Goal: Task Accomplishment & Management: Use online tool/utility

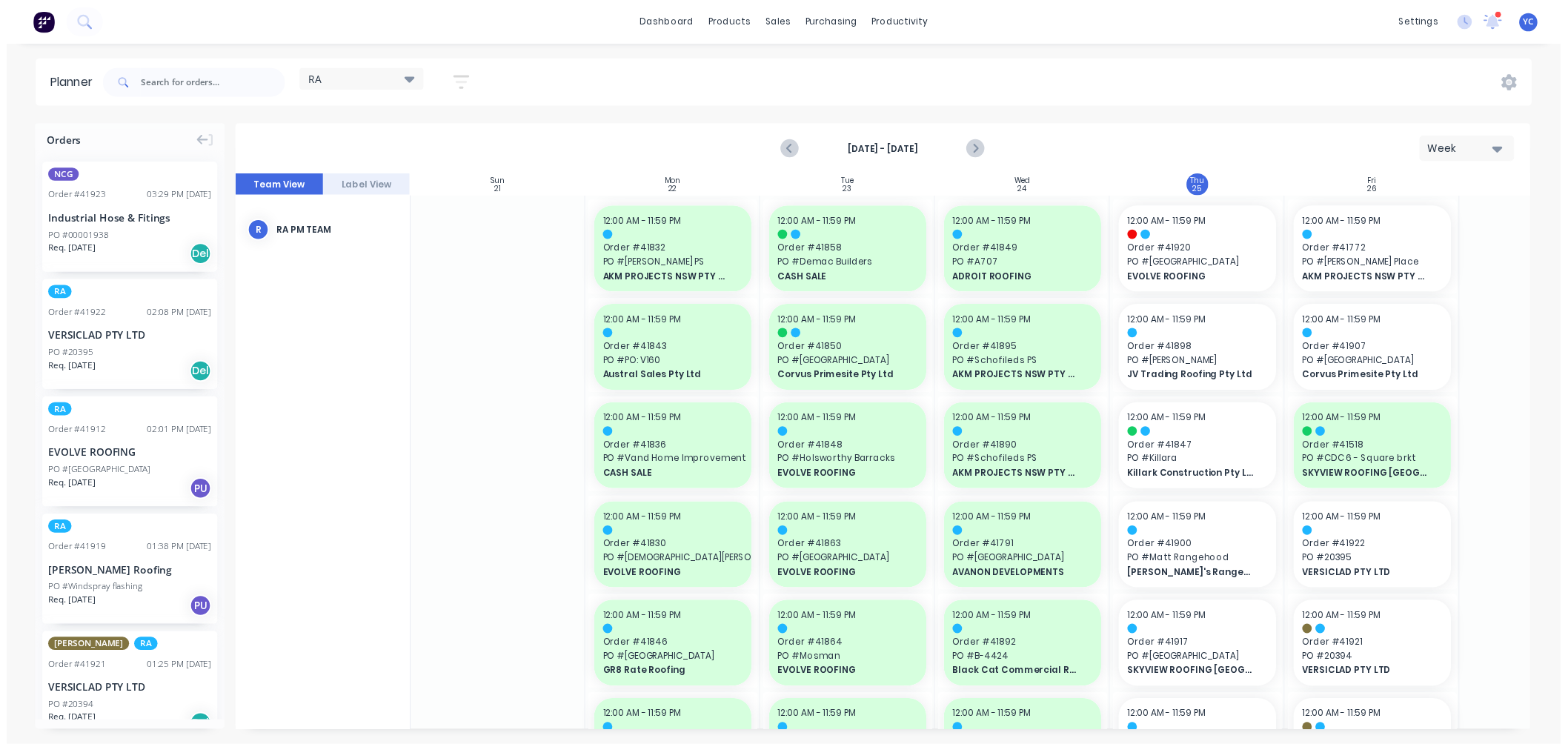
scroll to position [988, 0]
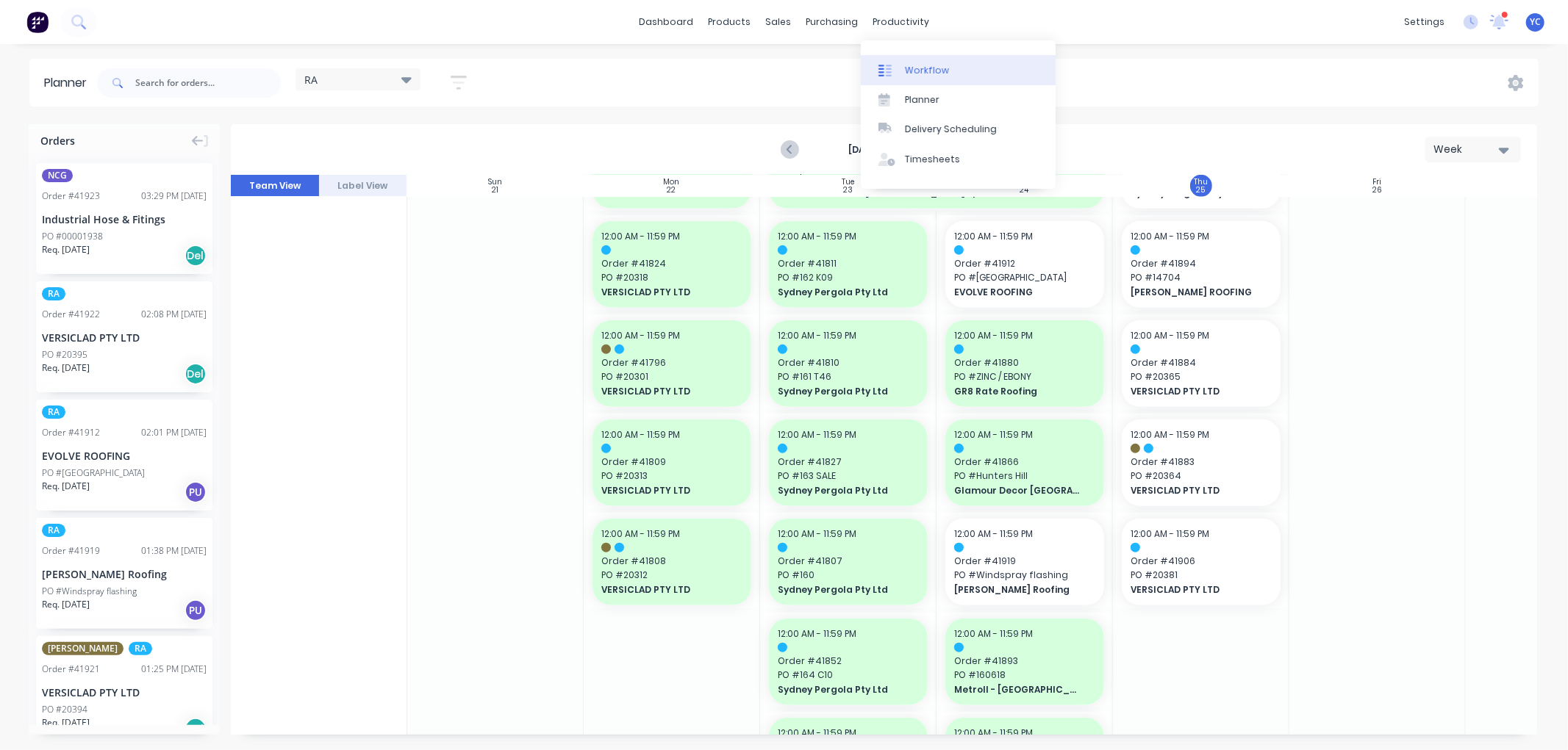
click at [942, 66] on div "Workflow" at bounding box center [926, 71] width 44 height 14
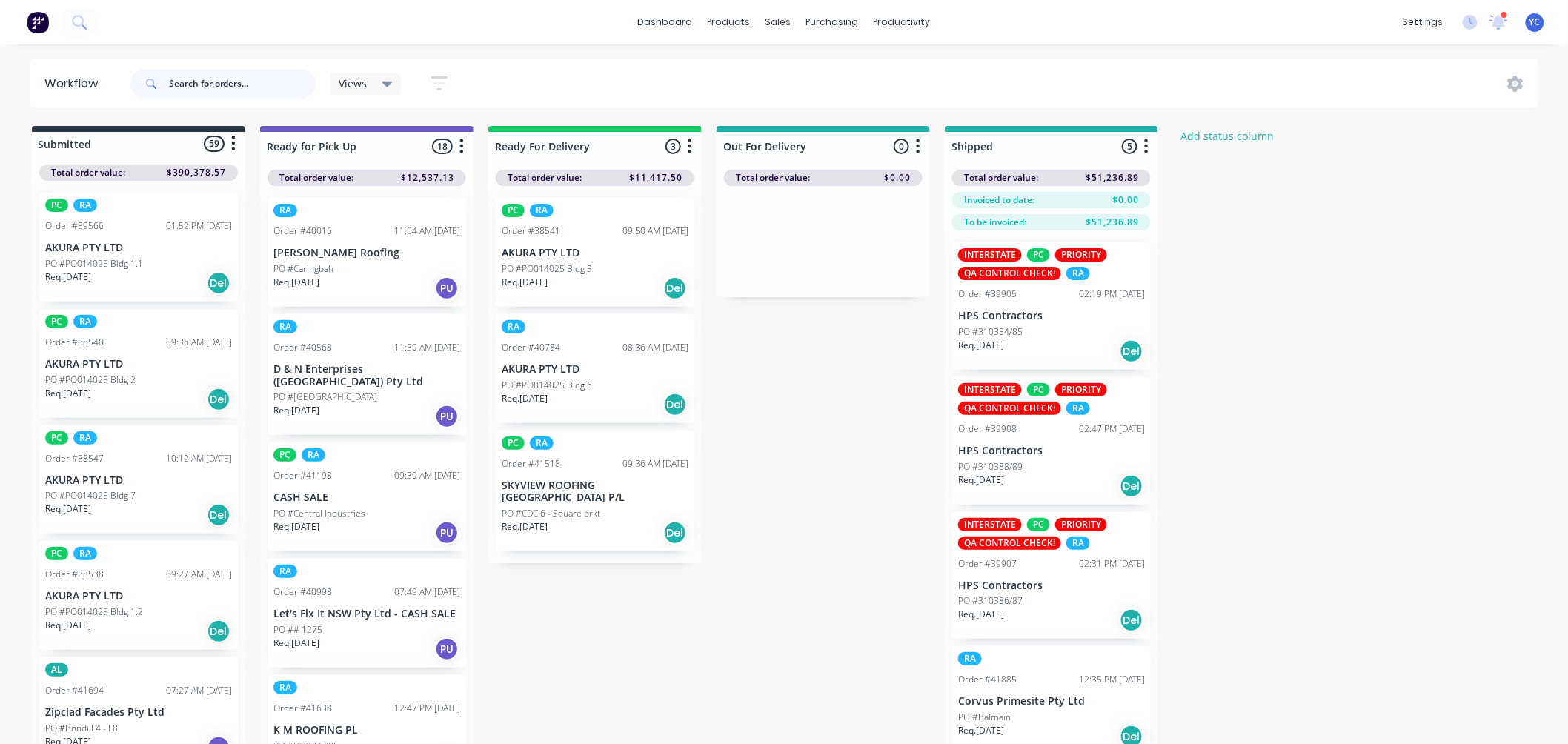
click at [252, 82] on input "text" at bounding box center [242, 83] width 147 height 29
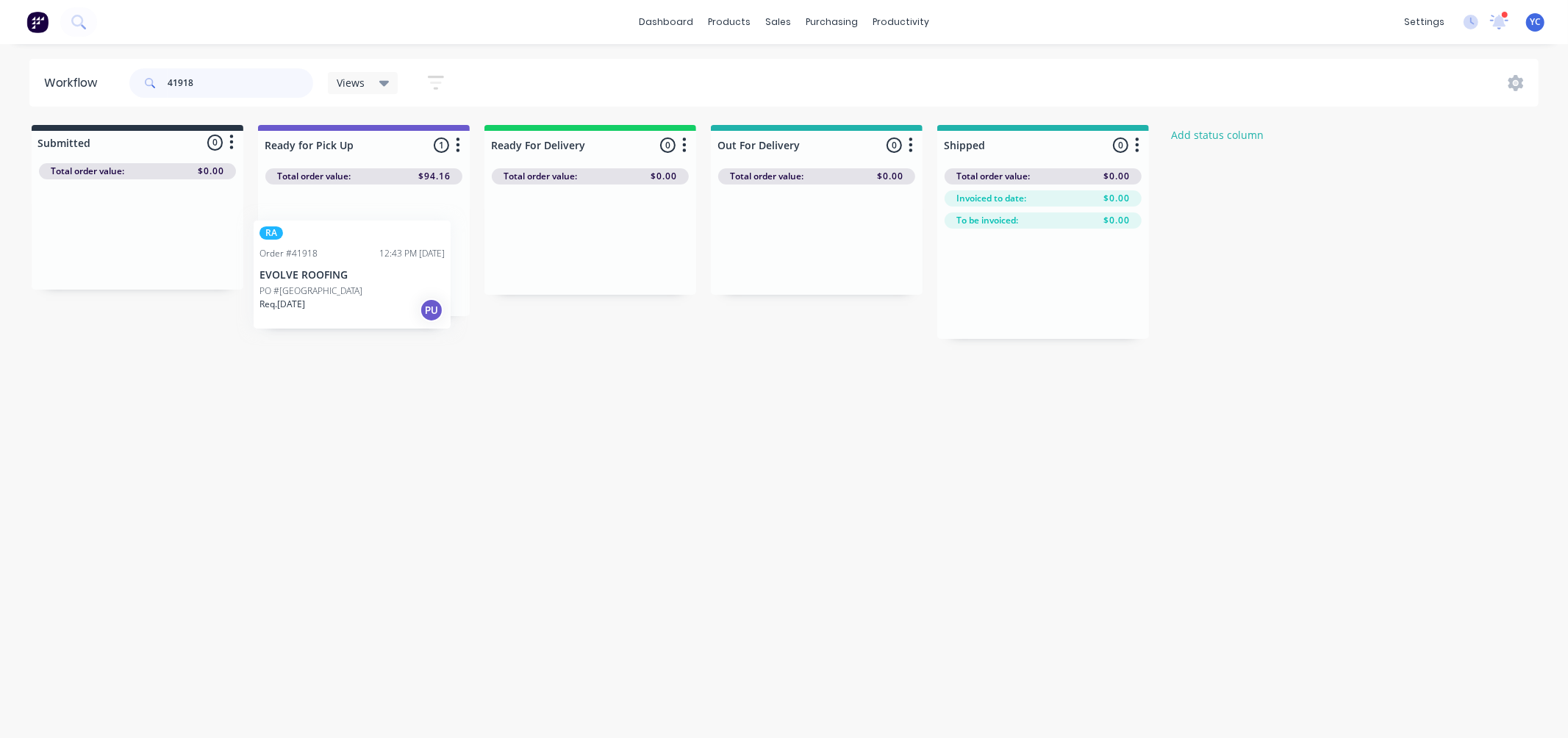
drag, startPoint x: 305, startPoint y: 261, endPoint x: 303, endPoint y: 273, distance: 12.2
click at [301, 279] on div "RA Order #41918 12:43 PM 24/09/25 EVOLVE ROOFING PO #Liverpool Req. 24/09/25 PU" at bounding box center [364, 250] width 212 height 131
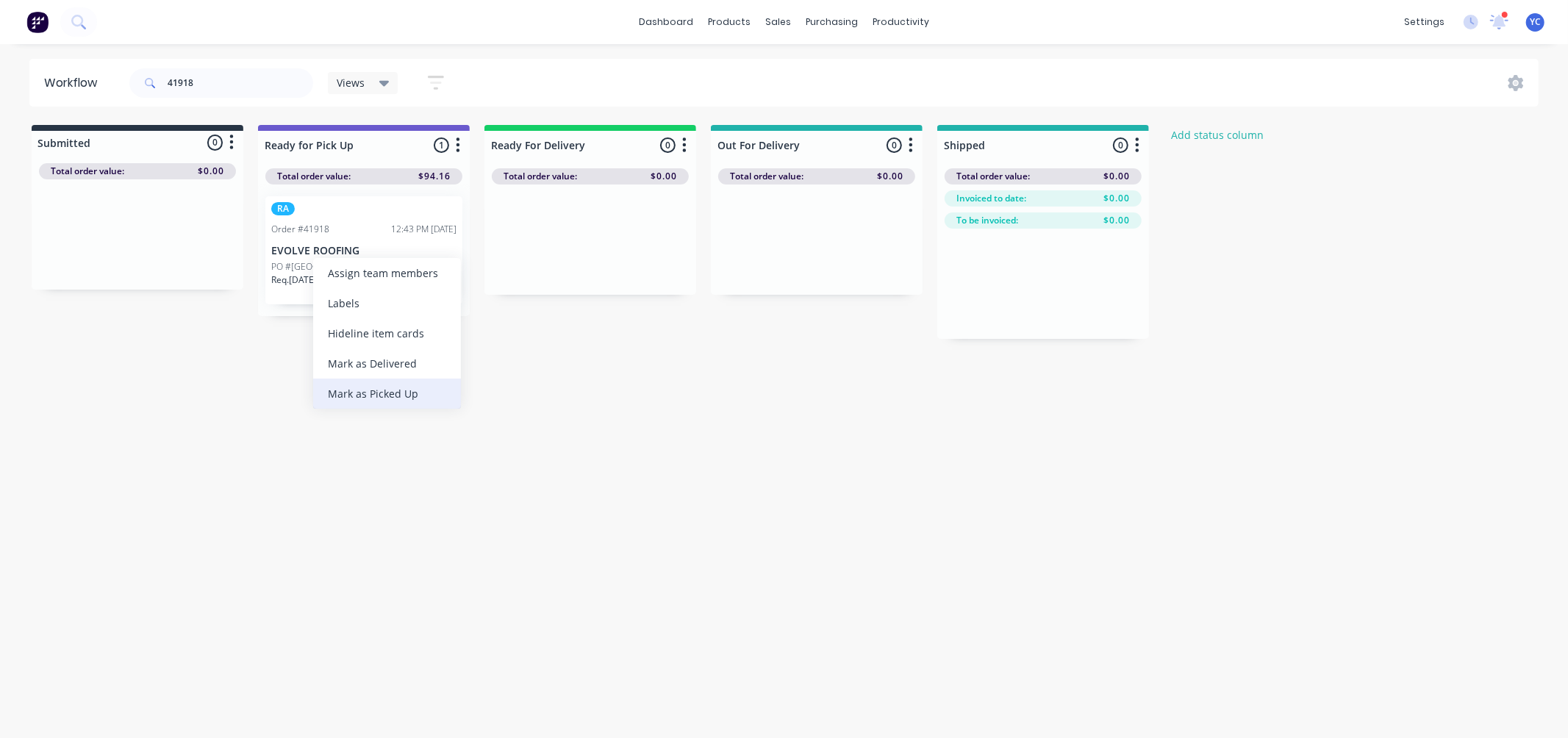
click at [375, 393] on div "Mark as Picked Up" at bounding box center [387, 393] width 148 height 30
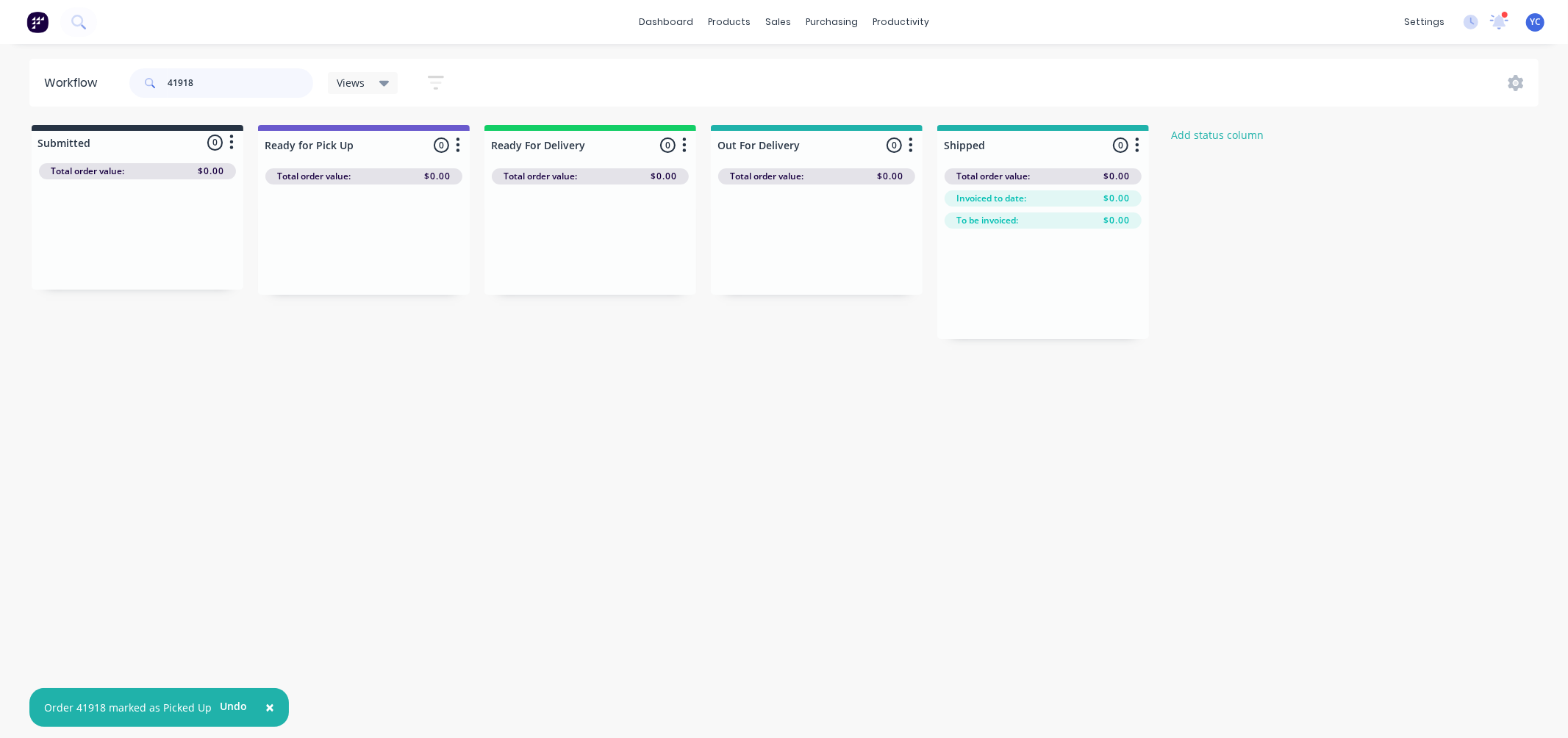
click at [233, 85] on input "41918" at bounding box center [240, 83] width 146 height 29
click at [399, 396] on div "Mark as Picked Up" at bounding box center [400, 406] width 148 height 30
click at [273, 89] on input "41920" at bounding box center [240, 83] width 146 height 29
type input "41912"
click at [421, 400] on div "Mark as Picked Up" at bounding box center [431, 395] width 148 height 30
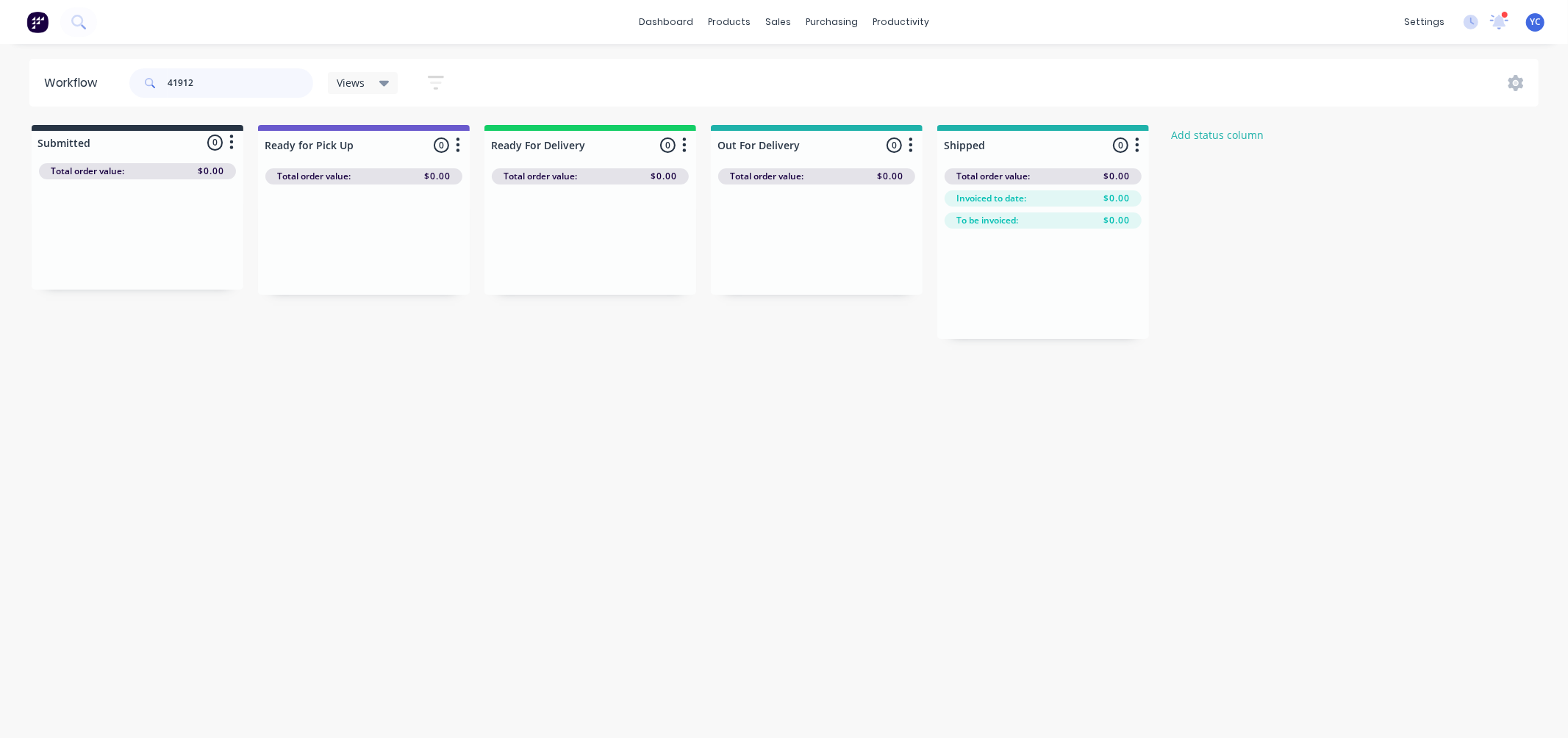
click at [216, 83] on input "41912" at bounding box center [240, 83] width 146 height 29
type input "41894"
drag, startPoint x: 129, startPoint y: 252, endPoint x: 328, endPoint y: 243, distance: 199.2
click at [328, 243] on div "Submitted 1 Status colour #273444 hex #273444 Save Cancel Summaries Total order…" at bounding box center [788, 232] width 1599 height 214
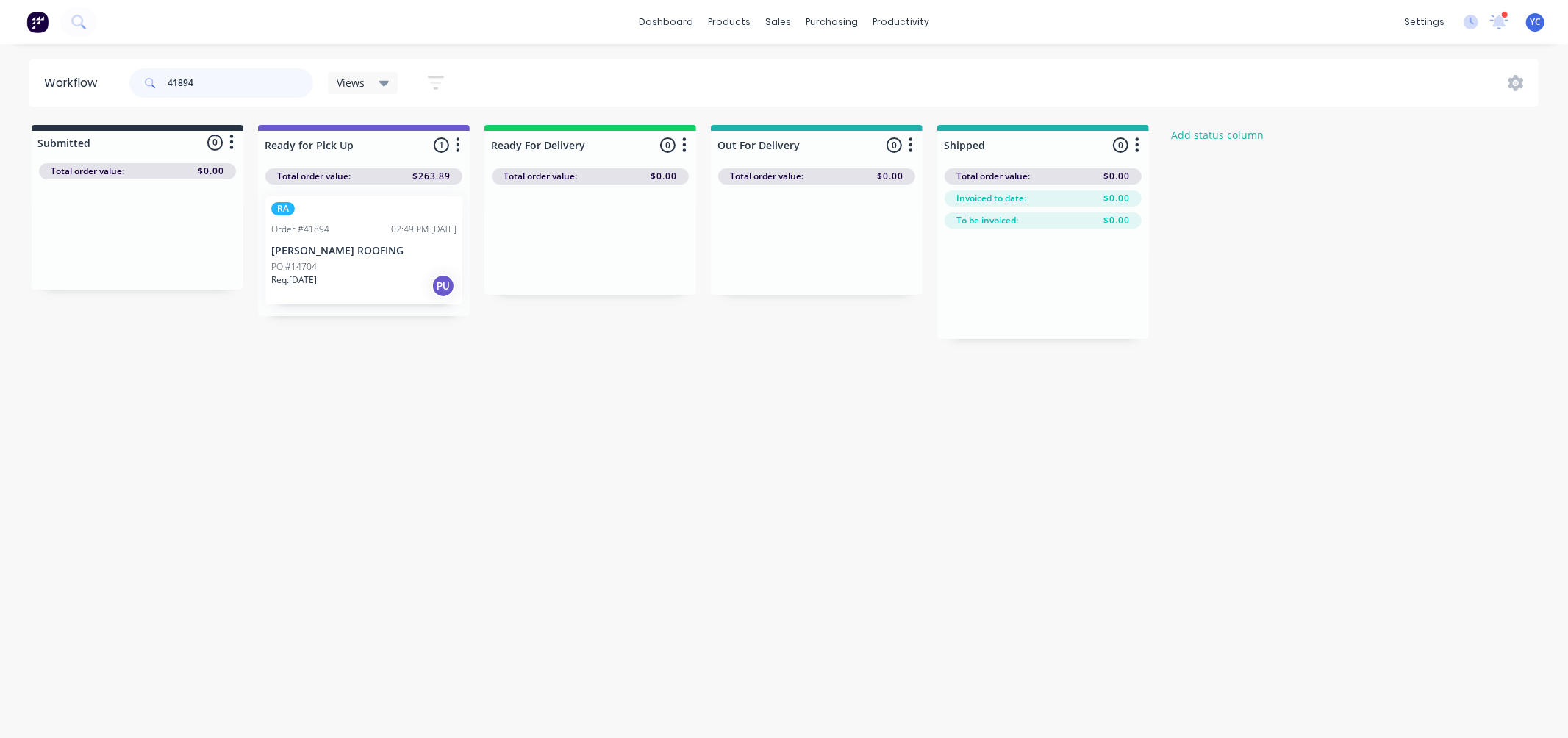
click at [273, 90] on input "41894" at bounding box center [240, 83] width 146 height 29
type input "41900"
drag, startPoint x: 134, startPoint y: 252, endPoint x: 354, endPoint y: 246, distance: 220.1
click at [341, 255] on div "Submitted 1 Status colour #273444 hex #273444 Save Cancel Summaries Total order…" at bounding box center [788, 232] width 1599 height 214
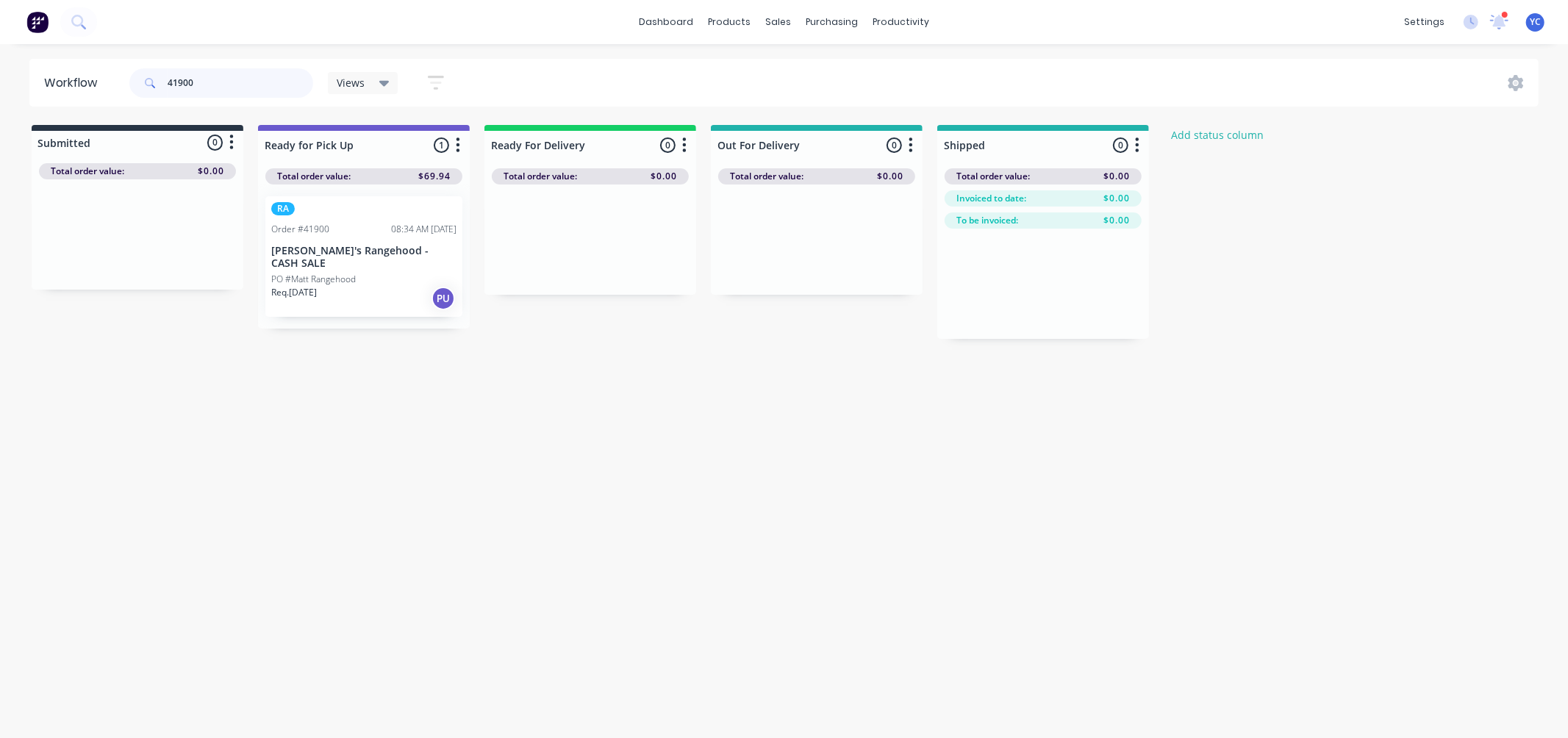
click at [246, 85] on input "41900" at bounding box center [240, 83] width 146 height 29
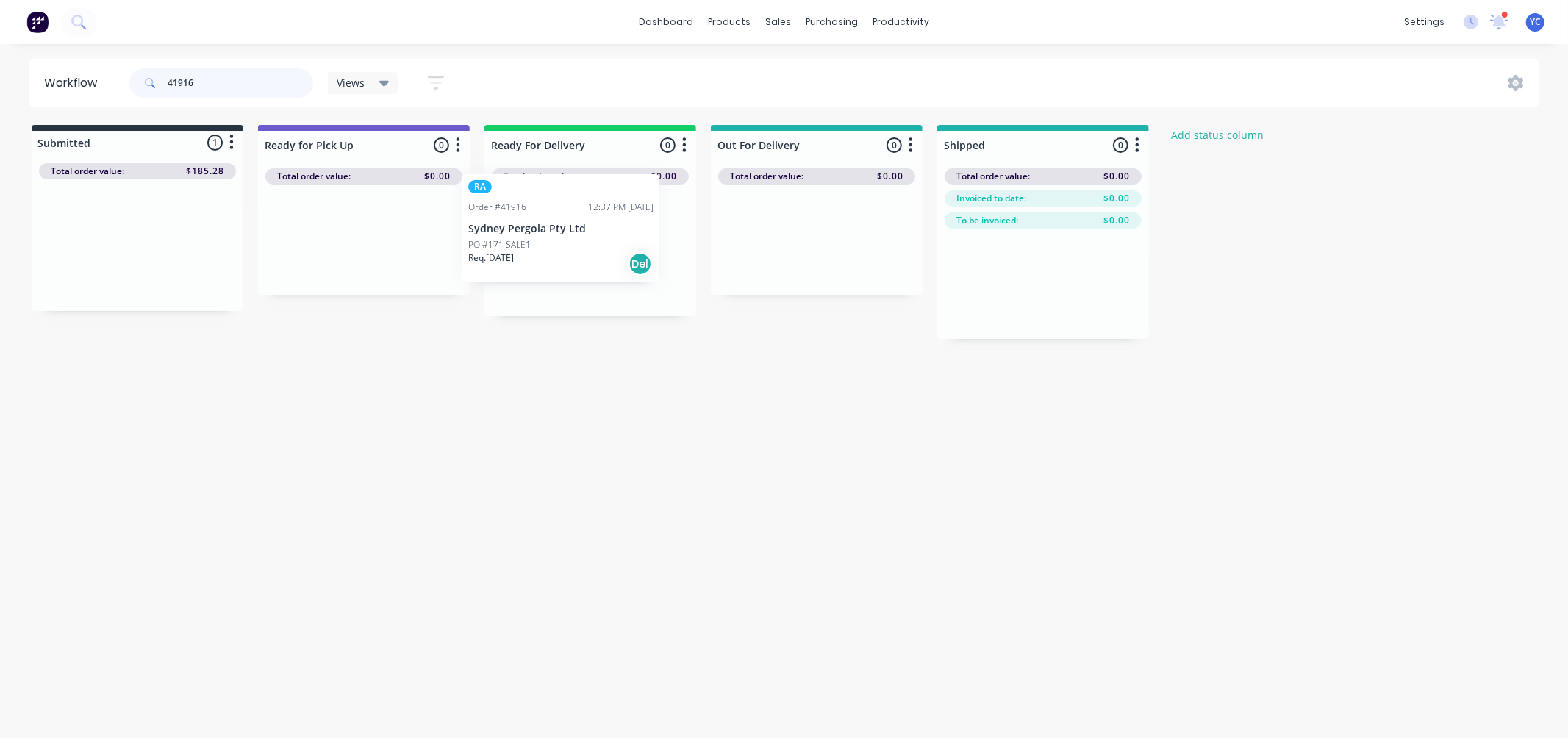
drag, startPoint x: 122, startPoint y: 256, endPoint x: 548, endPoint y: 239, distance: 426.3
click at [548, 239] on div "Submitted 1 Status colour #273444 hex #273444 Save Cancel Summaries Total order…" at bounding box center [788, 232] width 1599 height 214
drag, startPoint x: 152, startPoint y: 240, endPoint x: 567, endPoint y: 237, distance: 415.0
click at [567, 237] on div "Submitted 1 Status colour #273444 hex #273444 Save Cancel Summaries Total order…" at bounding box center [788, 232] width 1599 height 214
drag, startPoint x: 98, startPoint y: 273, endPoint x: 548, endPoint y: 279, distance: 450.0
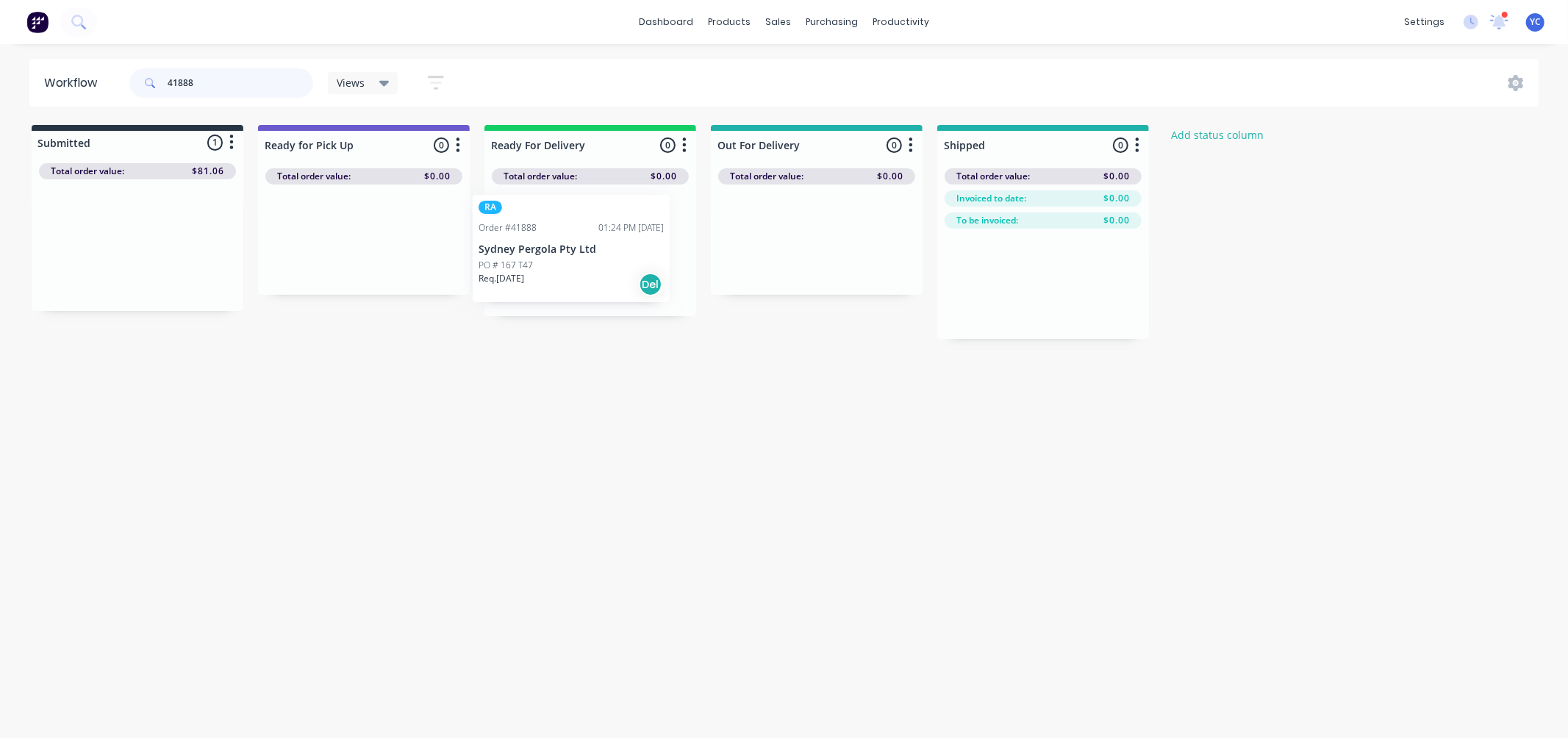
click at [548, 279] on div "Submitted 1 Status colour #273444 hex #273444 Save Cancel Summaries Total order…" at bounding box center [788, 232] width 1599 height 214
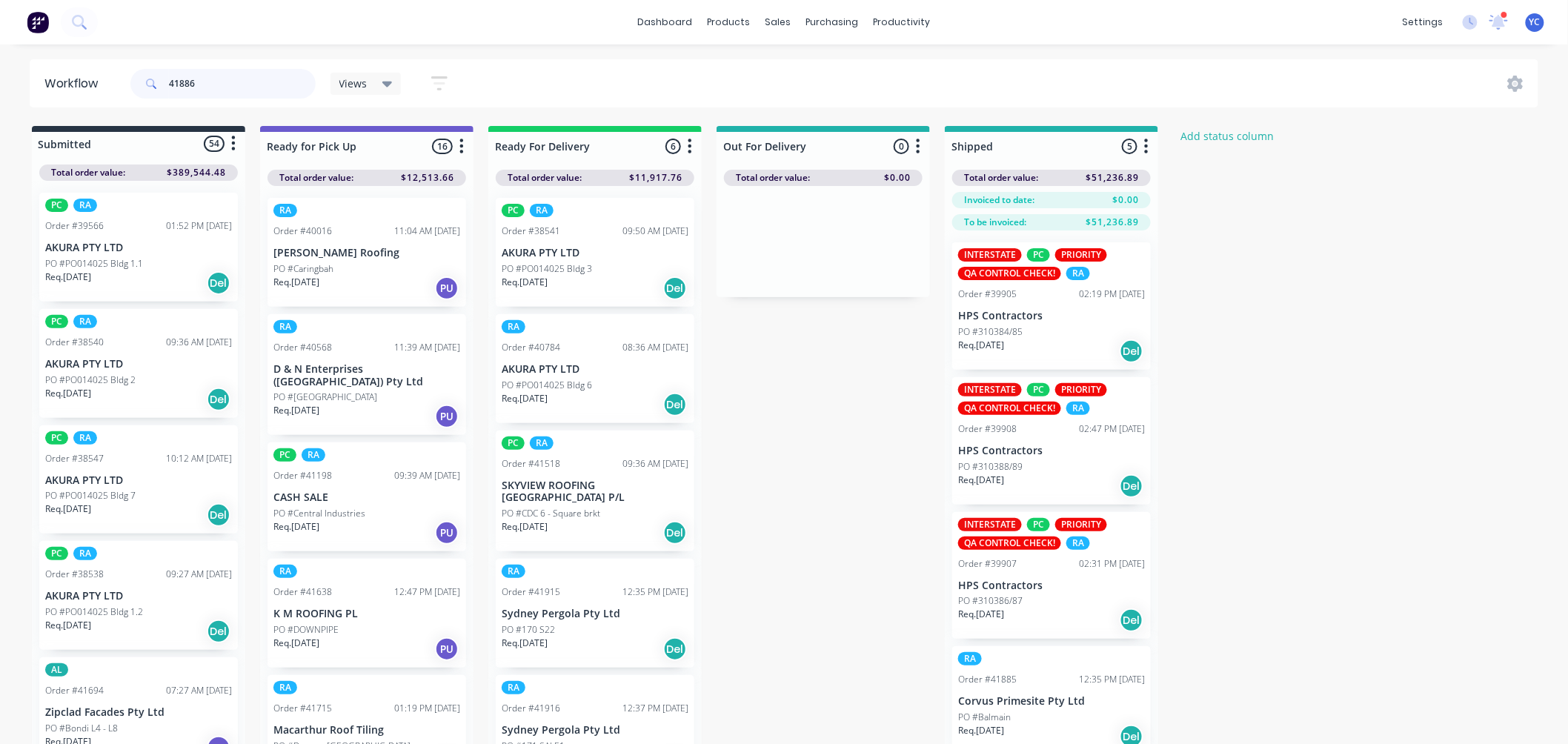
click at [299, 89] on input "41886" at bounding box center [242, 83] width 147 height 29
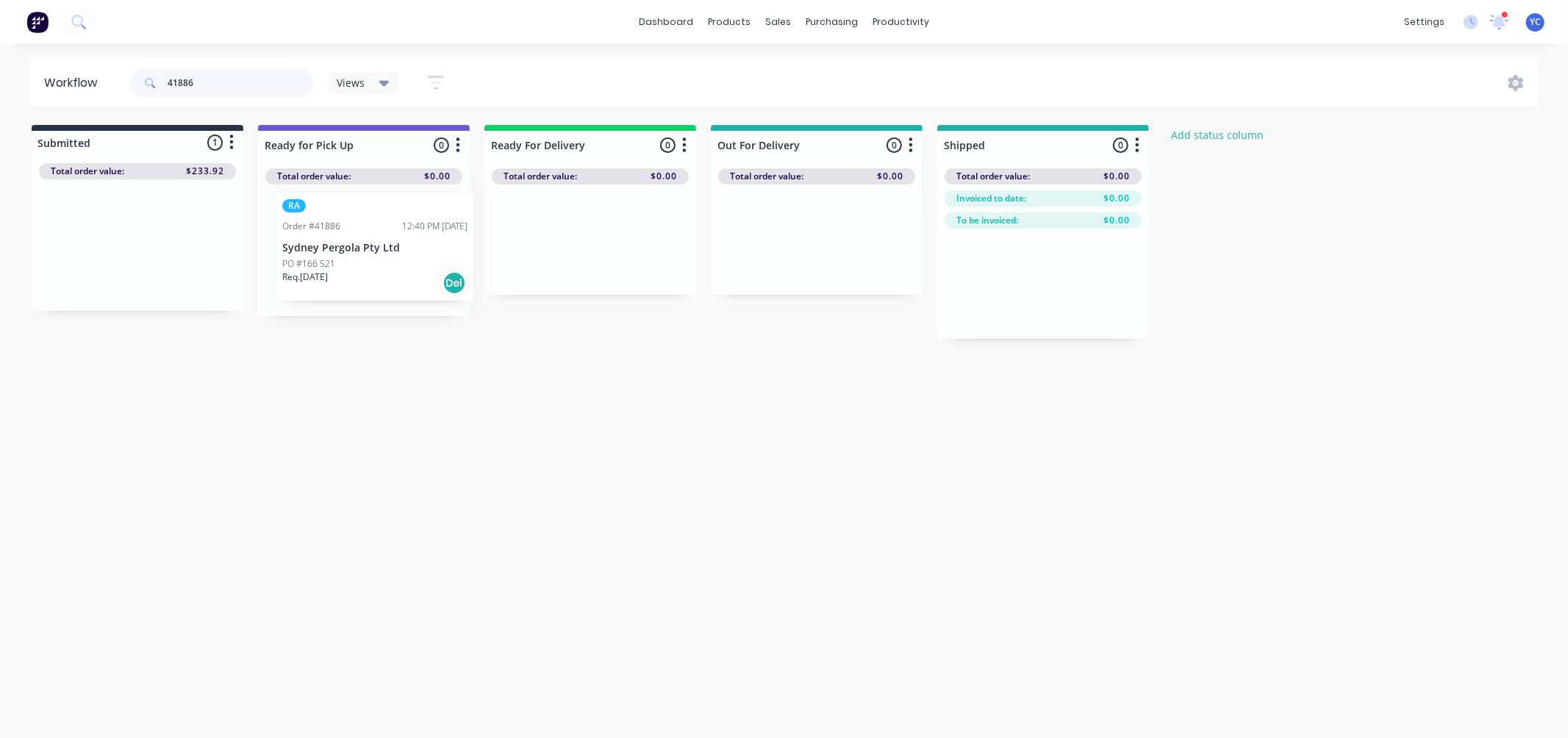
drag, startPoint x: 136, startPoint y: 249, endPoint x: 378, endPoint y: 251, distance: 242.0
click at [378, 251] on div "Submitted 1 Status colour #273444 hex #273444 Save Cancel Summaries Total order…" at bounding box center [788, 232] width 1599 height 214
click at [227, 82] on input "41886" at bounding box center [240, 83] width 146 height 29
type input "pergola"
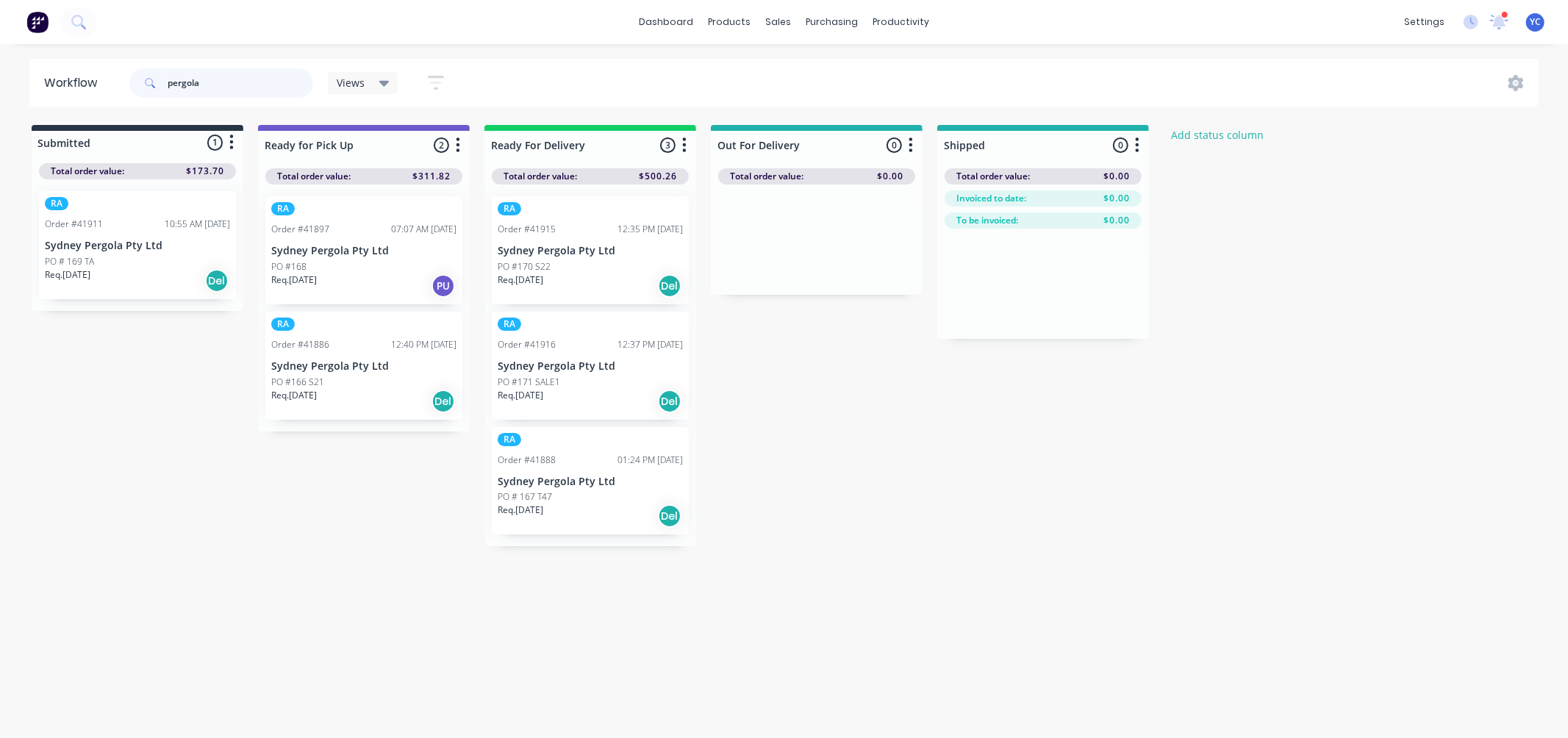
click at [254, 94] on input "pergola" at bounding box center [240, 83] width 146 height 29
click at [230, 77] on input "pergola" at bounding box center [240, 83] width 146 height 29
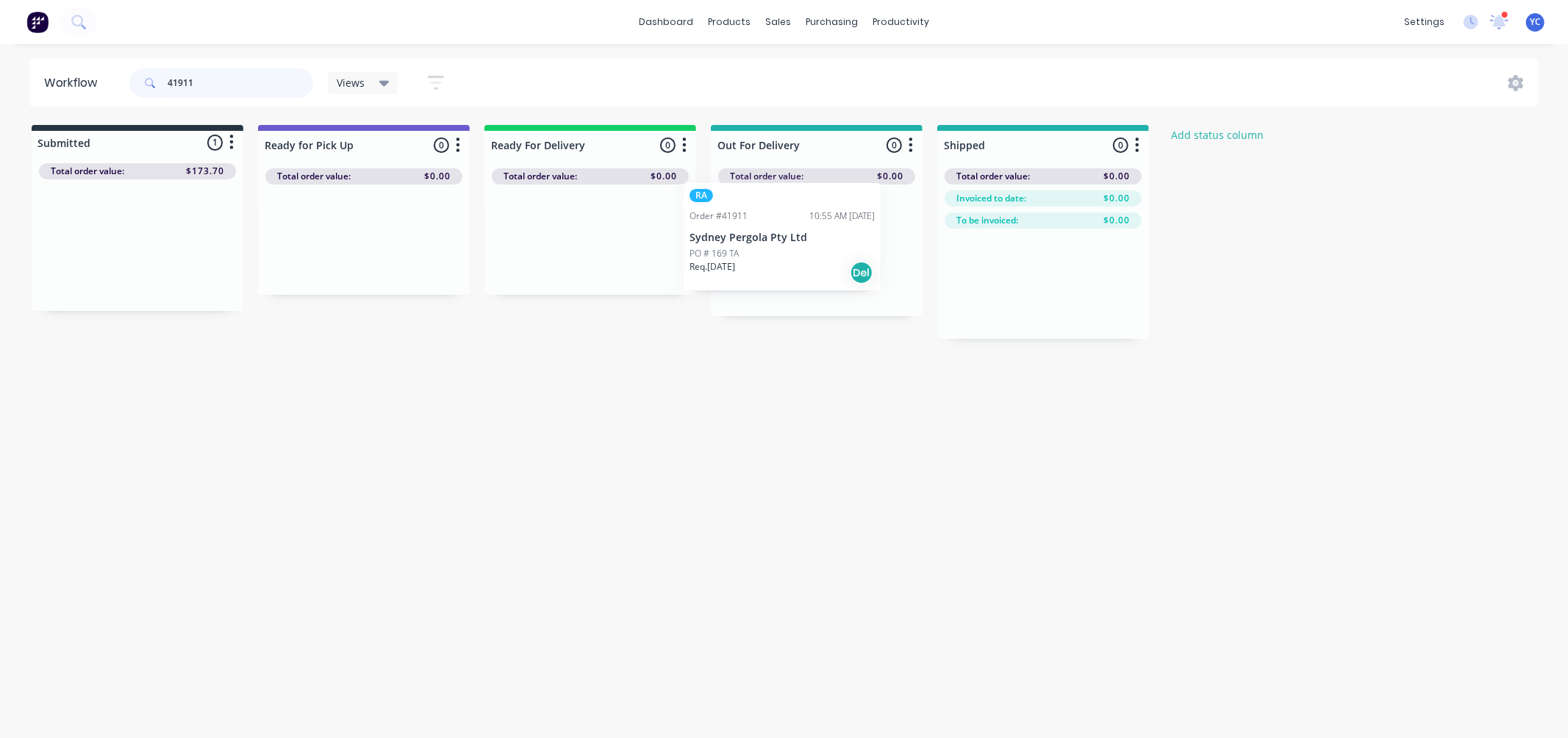
drag, startPoint x: 137, startPoint y: 266, endPoint x: 802, endPoint y: 259, distance: 665.0
click at [802, 259] on div "Submitted 1 Status colour #273444 hex #273444 Save Cancel Summaries Total order…" at bounding box center [788, 232] width 1599 height 214
drag, startPoint x: 409, startPoint y: 256, endPoint x: 804, endPoint y: 228, distance: 396.0
click at [804, 228] on div "Submitted 0 Status colour #273444 hex #273444 Save Cancel Summaries Total order…" at bounding box center [788, 232] width 1599 height 214
drag, startPoint x: 585, startPoint y: 259, endPoint x: 798, endPoint y: 255, distance: 213.0
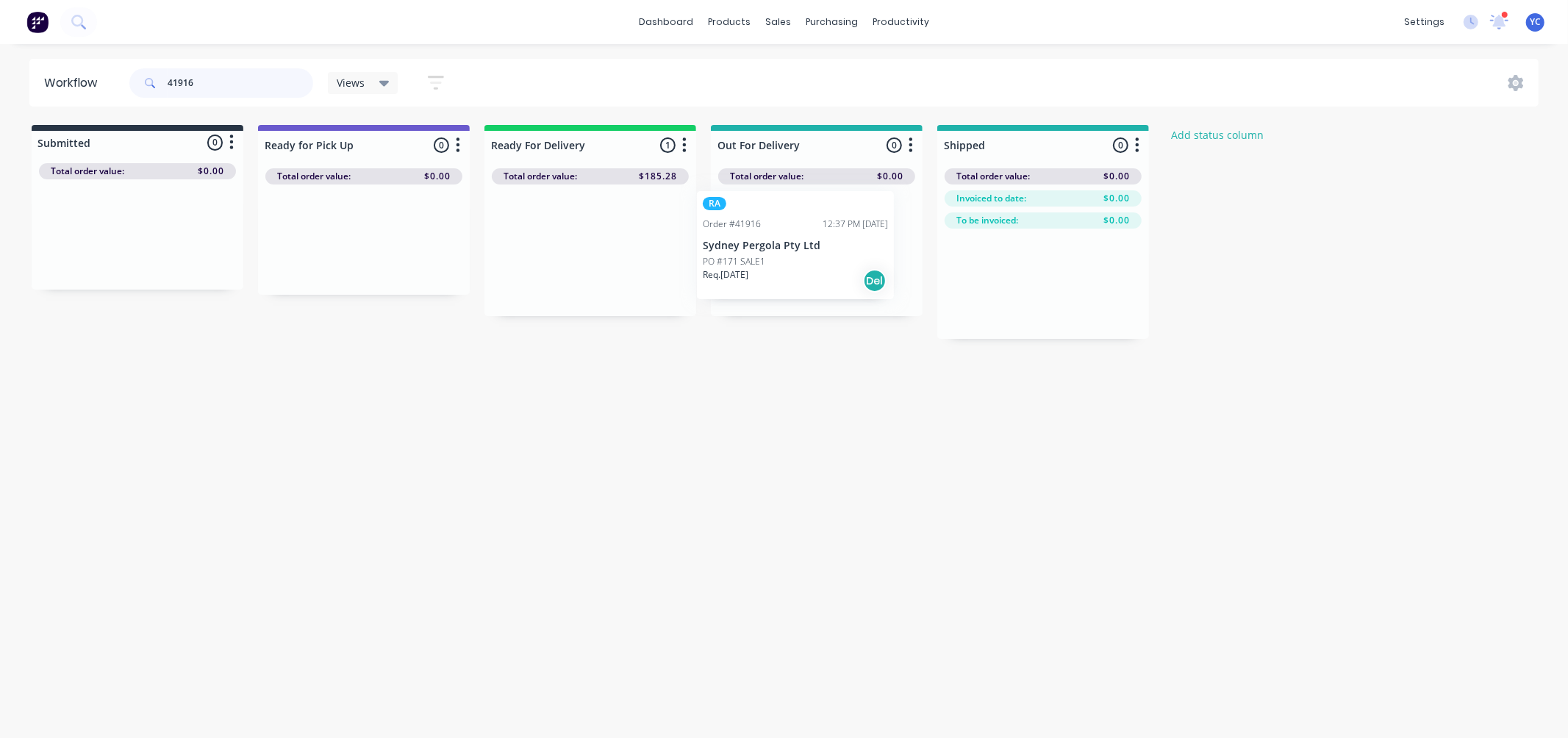
click at [798, 255] on div "Submitted 0 Status colour #273444 hex #273444 Save Cancel Summaries Total order…" at bounding box center [788, 232] width 1599 height 214
drag, startPoint x: 589, startPoint y: 255, endPoint x: 828, endPoint y: 232, distance: 240.1
click at [828, 232] on div "Submitted 0 Status colour #273444 hex #273444 Save Cancel Summaries Total order…" at bounding box center [788, 232] width 1599 height 214
click at [261, 86] on input "41915" at bounding box center [240, 83] width 146 height 29
drag, startPoint x: 574, startPoint y: 266, endPoint x: 818, endPoint y: 258, distance: 244.1
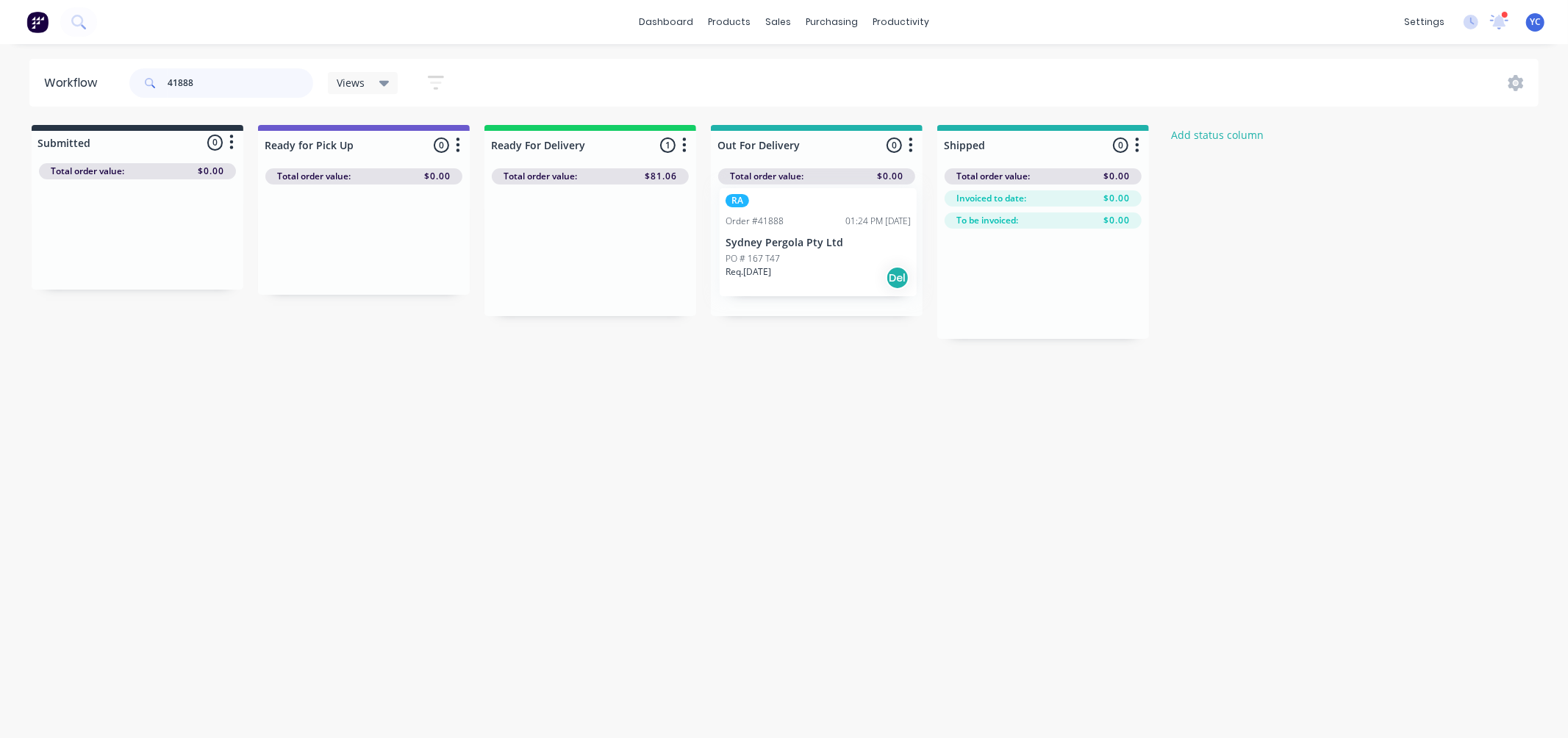
click at [818, 258] on div "Submitted 0 Status colour #273444 hex #273444 Save Cancel Summaries Total order…" at bounding box center [788, 232] width 1599 height 214
drag, startPoint x: 331, startPoint y: 240, endPoint x: 773, endPoint y: 263, distance: 442.6
click at [773, 263] on div "Submitted 0 Status colour #273444 hex #273444 Save Cancel Summaries Total order…" at bounding box center [788, 232] width 1599 height 214
click at [226, 79] on input "41897" at bounding box center [240, 83] width 146 height 29
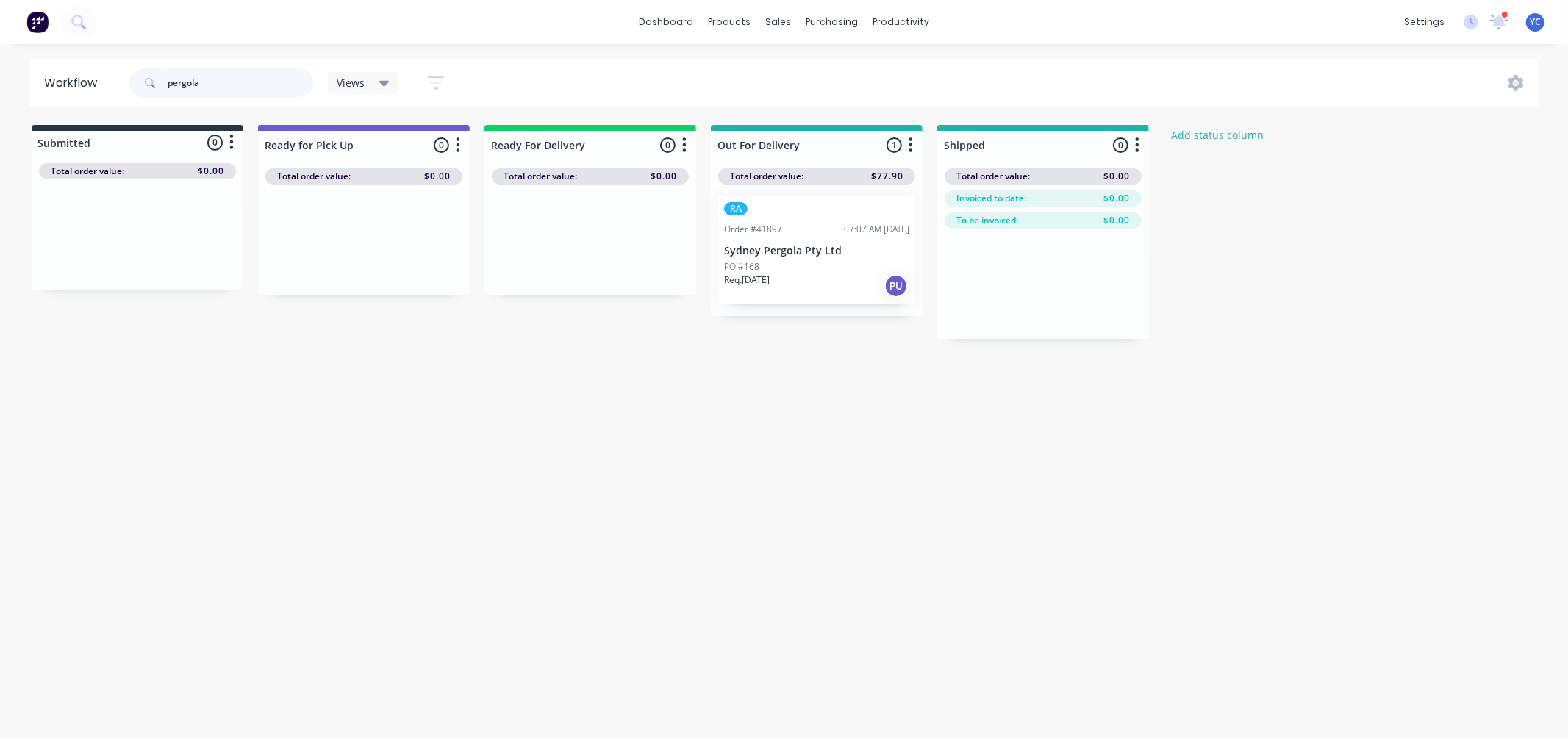
type input "pergola"
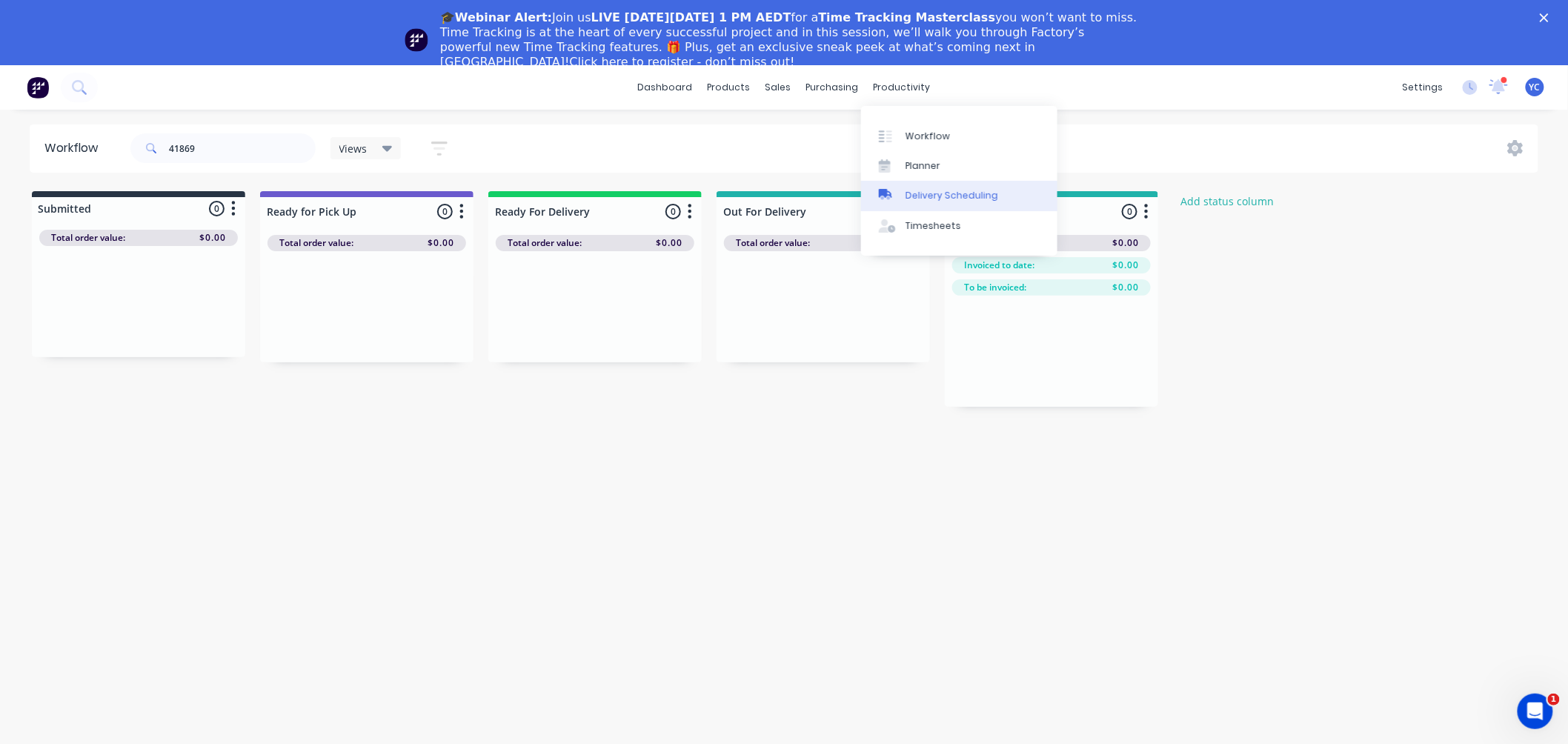
click at [978, 198] on div "Delivery Scheduling" at bounding box center [952, 196] width 93 height 14
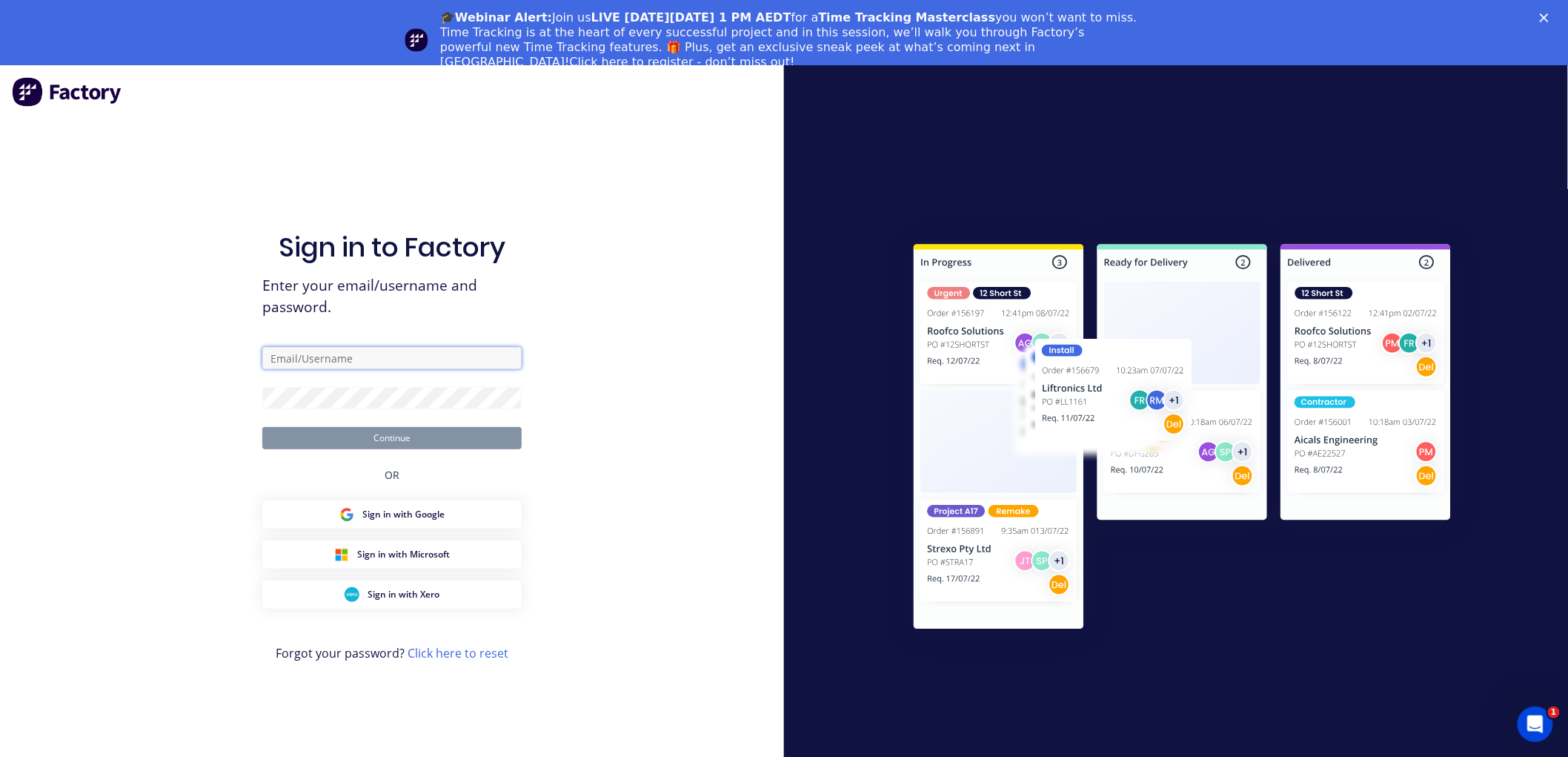
type input "[EMAIL_ADDRESS][DOMAIN_NAME]"
click at [342, 446] on button "Continue" at bounding box center [392, 438] width 260 height 23
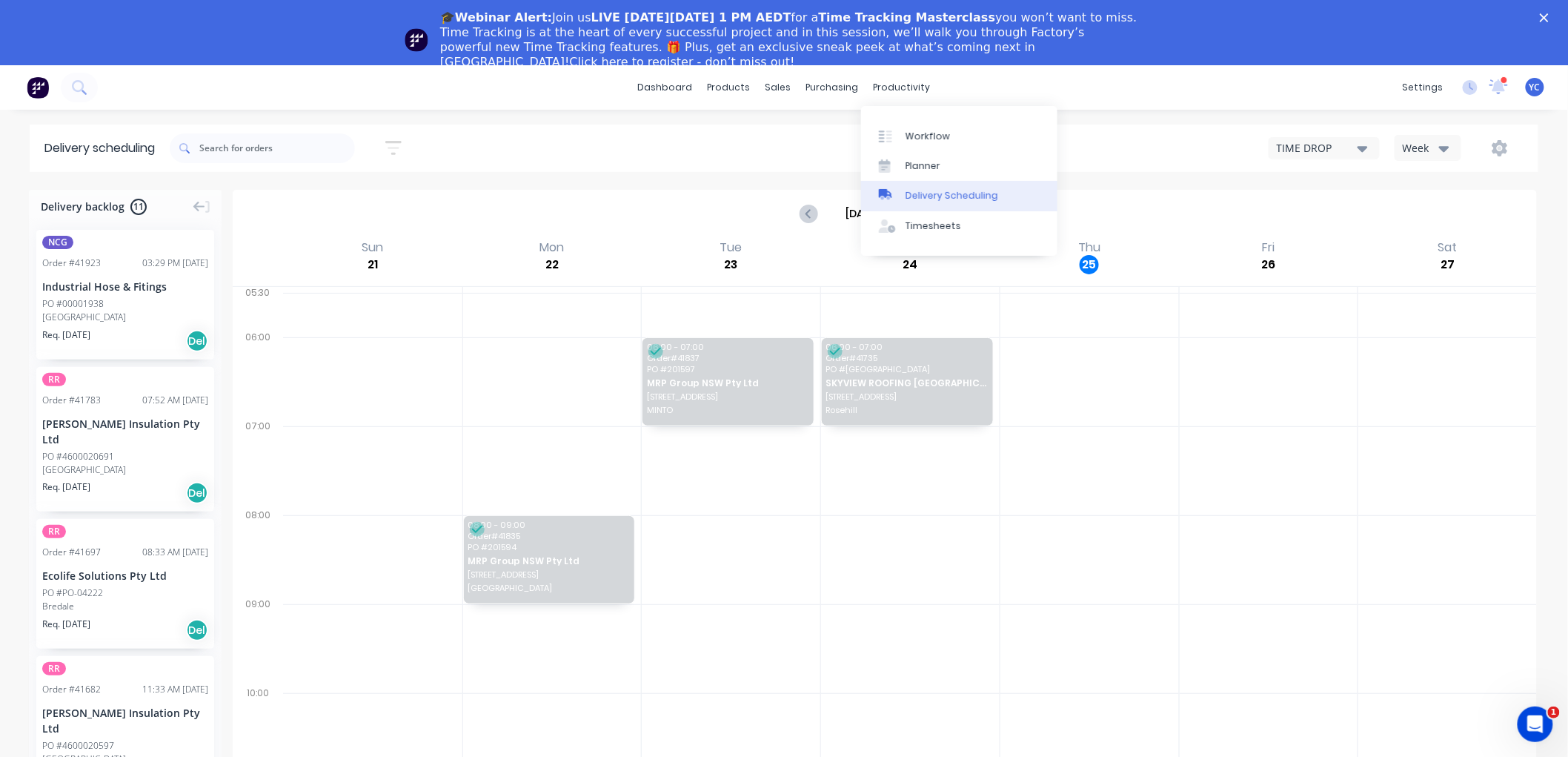
click at [921, 195] on div "Delivery Scheduling" at bounding box center [952, 196] width 93 height 14
click at [947, 190] on div "Delivery Scheduling" at bounding box center [952, 196] width 93 height 14
click at [1194, 212] on div "[DATE] - [DATE]" at bounding box center [885, 214] width 1301 height 46
click at [1409, 151] on div "Week" at bounding box center [1425, 148] width 43 height 16
click at [1435, 214] on div "Vehicle" at bounding box center [1469, 217] width 147 height 29
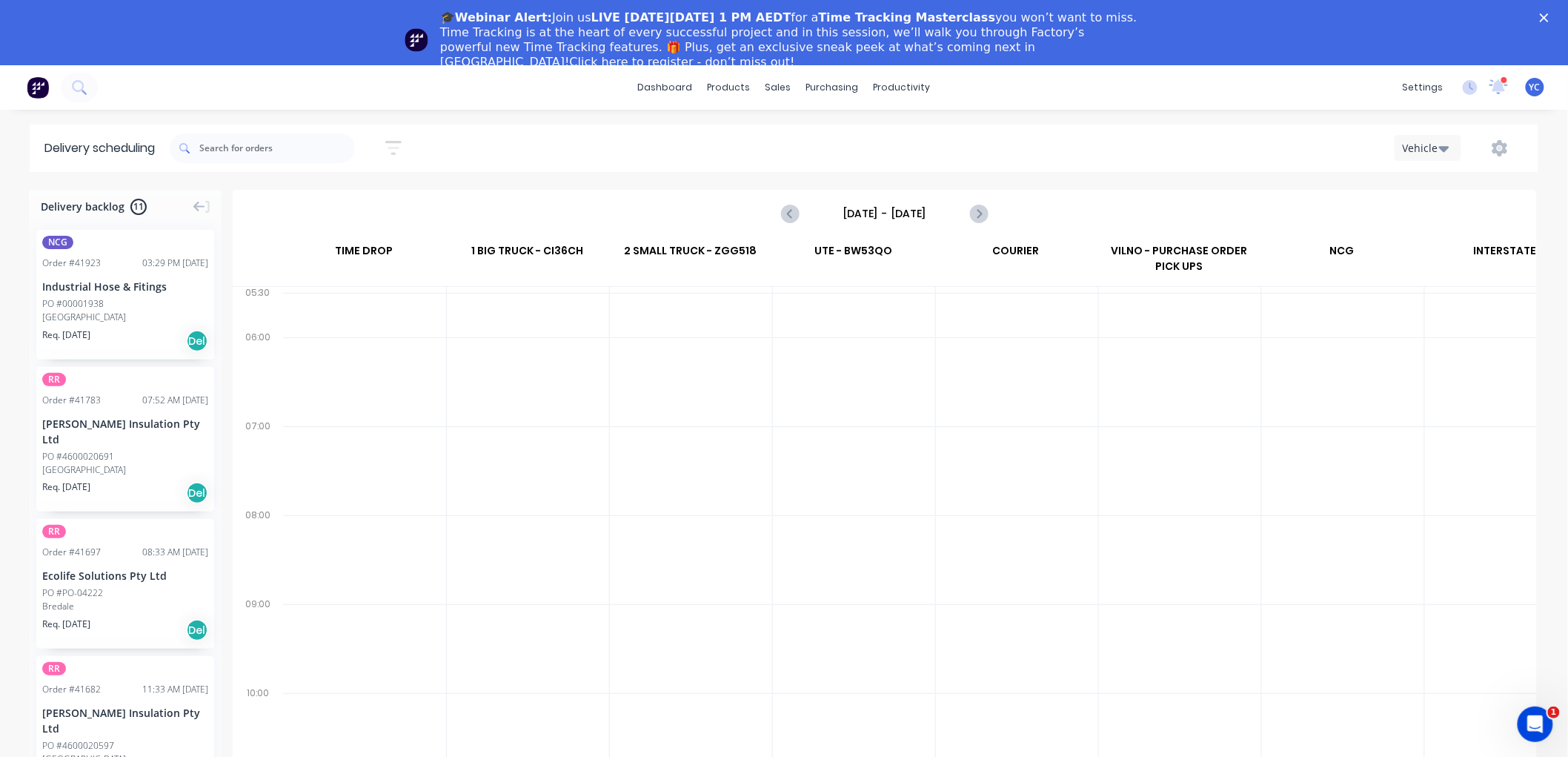
scroll to position [0, 1]
click at [977, 209] on icon "Next page" at bounding box center [978, 215] width 7 height 12
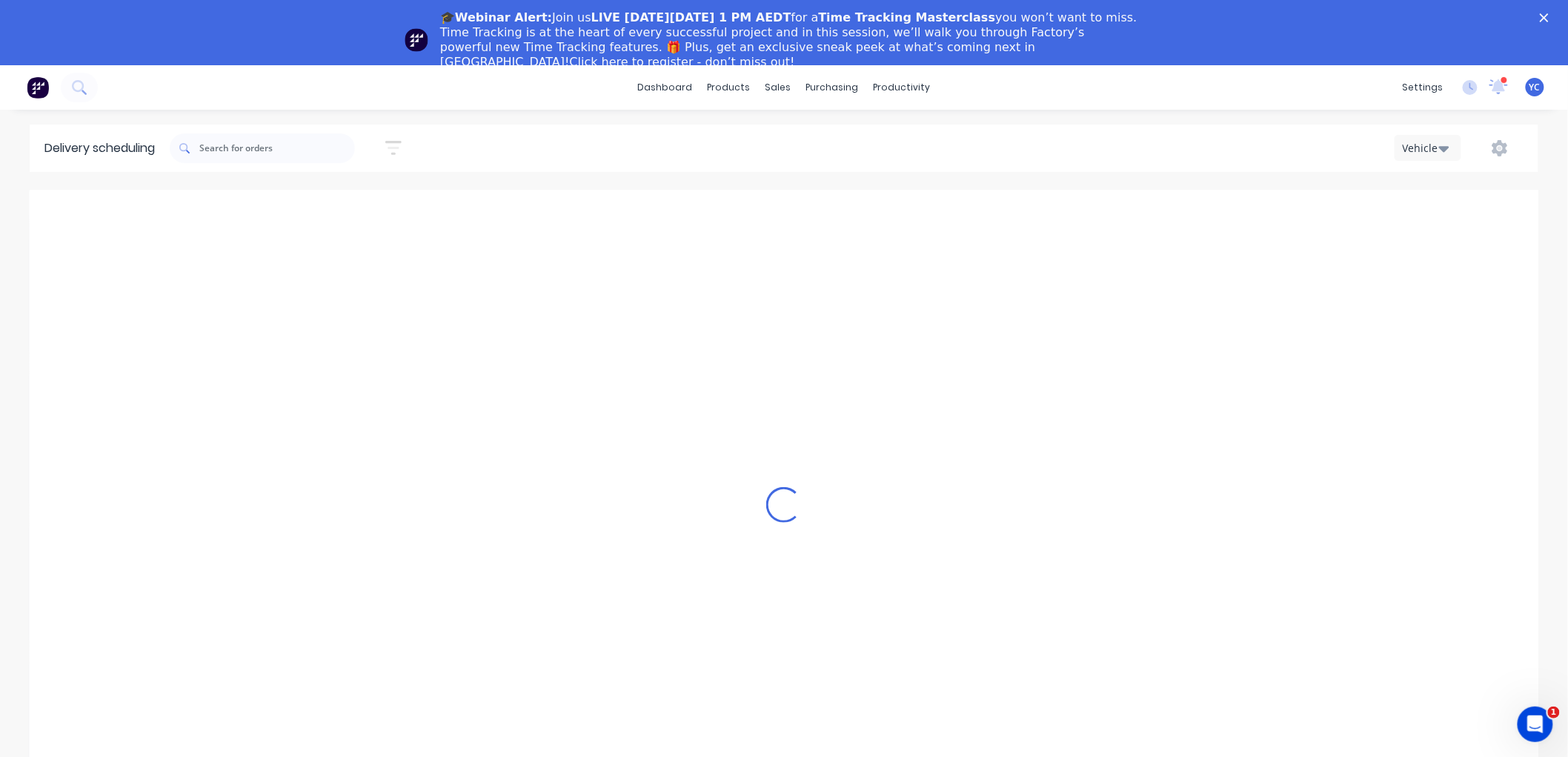
click at [975, 209] on div "Loading..." at bounding box center [784, 506] width 1509 height 631
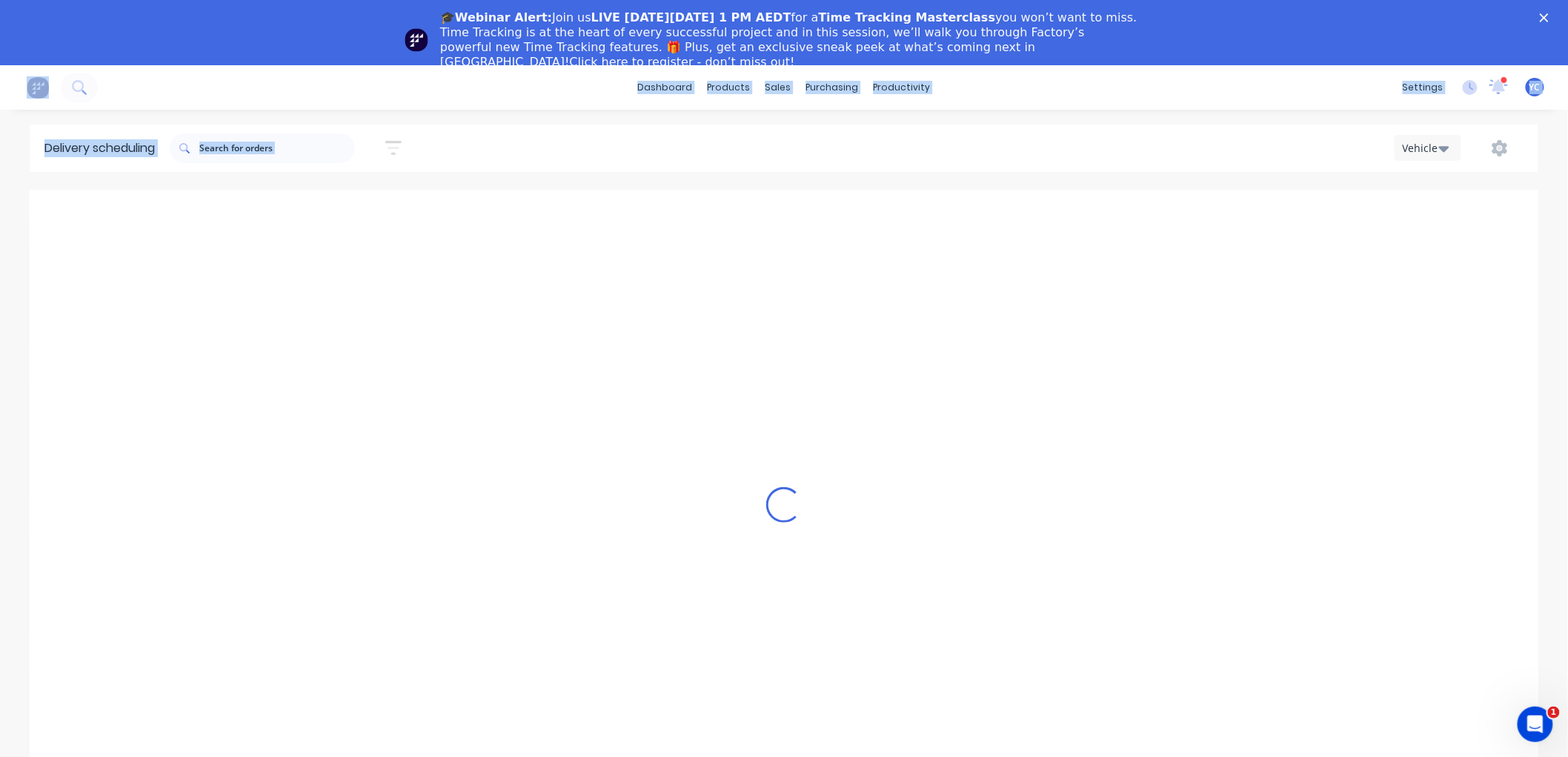
click at [975, 209] on div "Loading..." at bounding box center [784, 506] width 1509 height 631
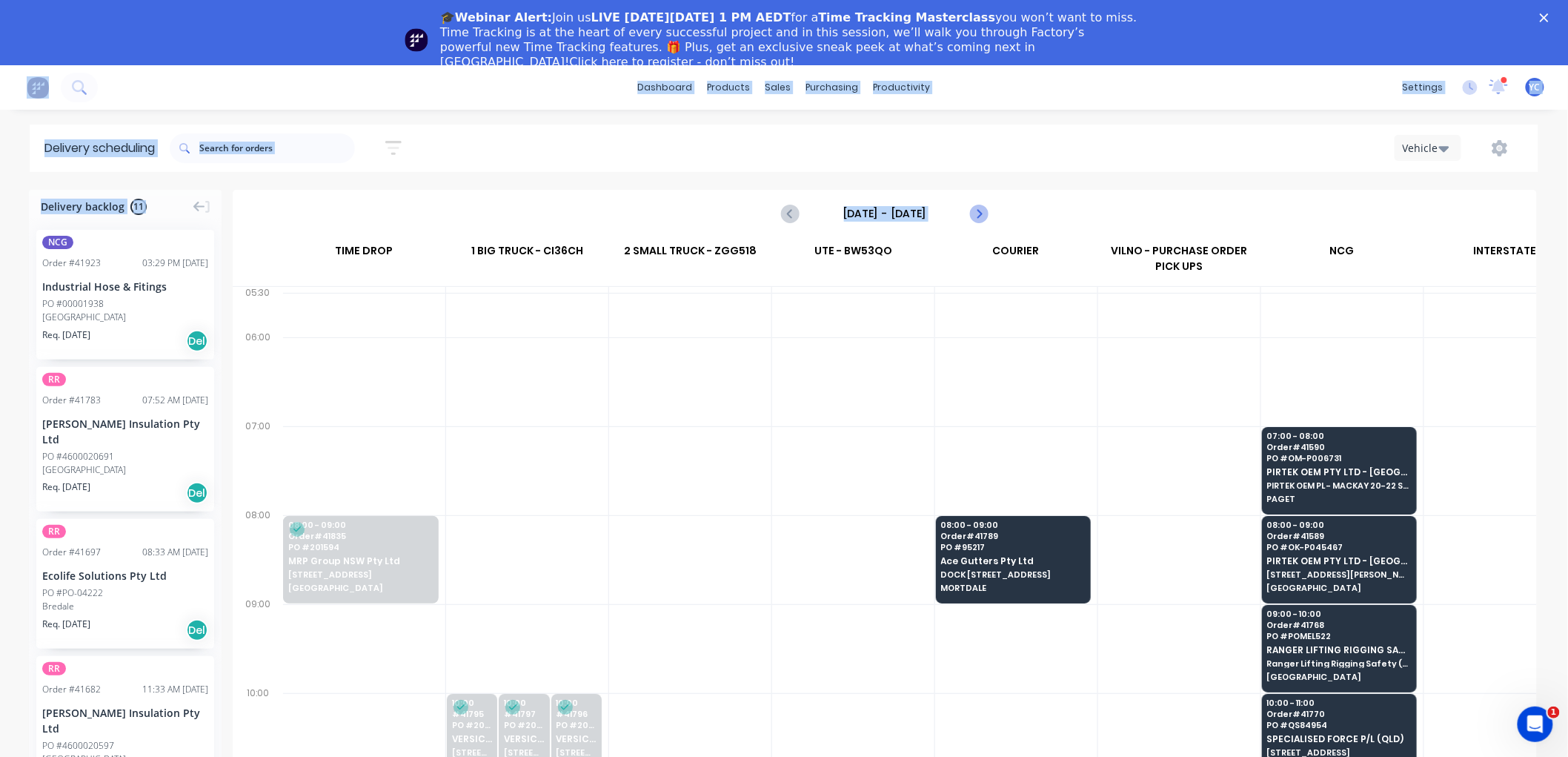
click at [975, 209] on icon "Next page" at bounding box center [978, 215] width 7 height 12
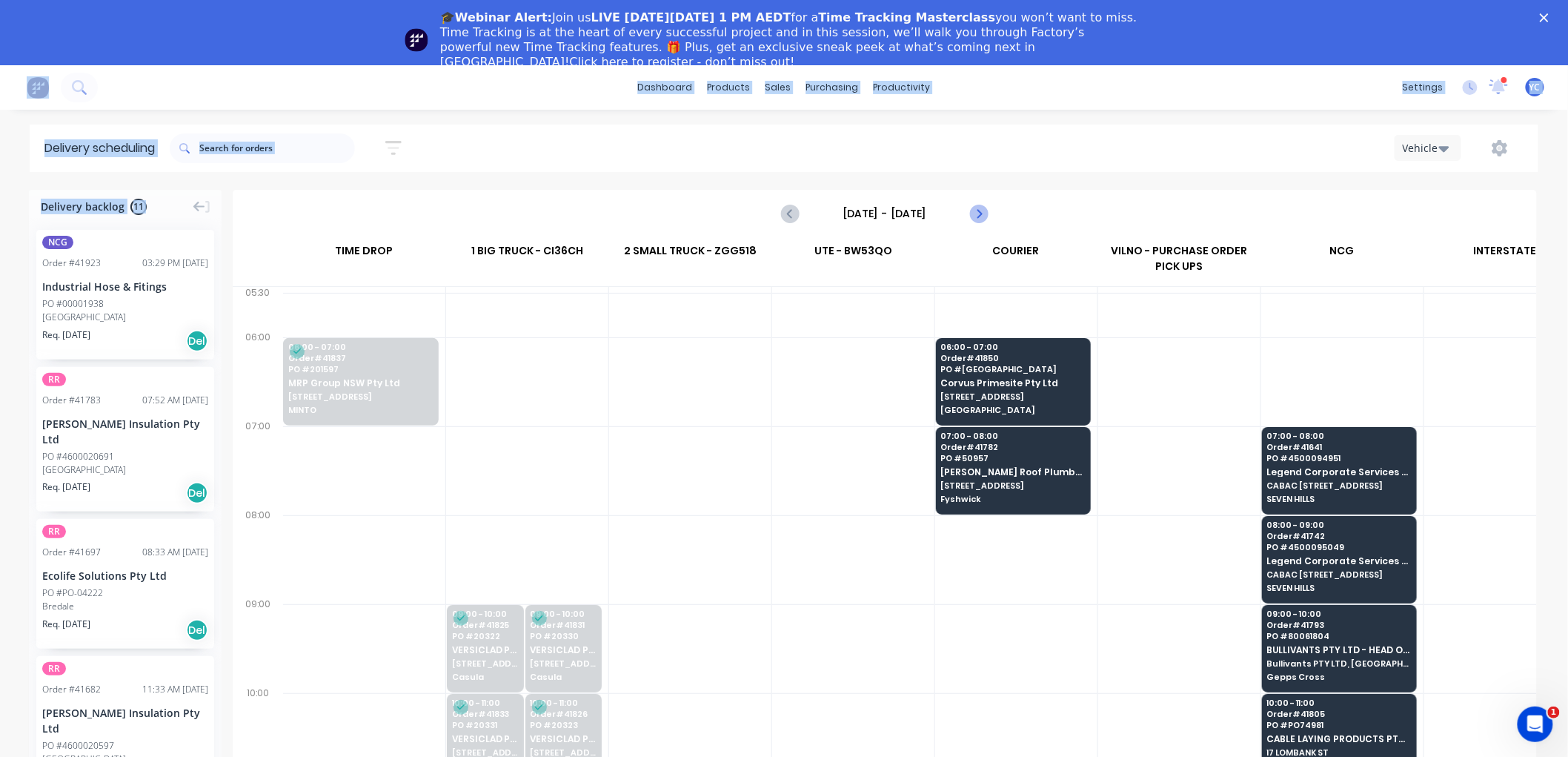
click at [975, 209] on icon "Next page" at bounding box center [978, 215] width 7 height 12
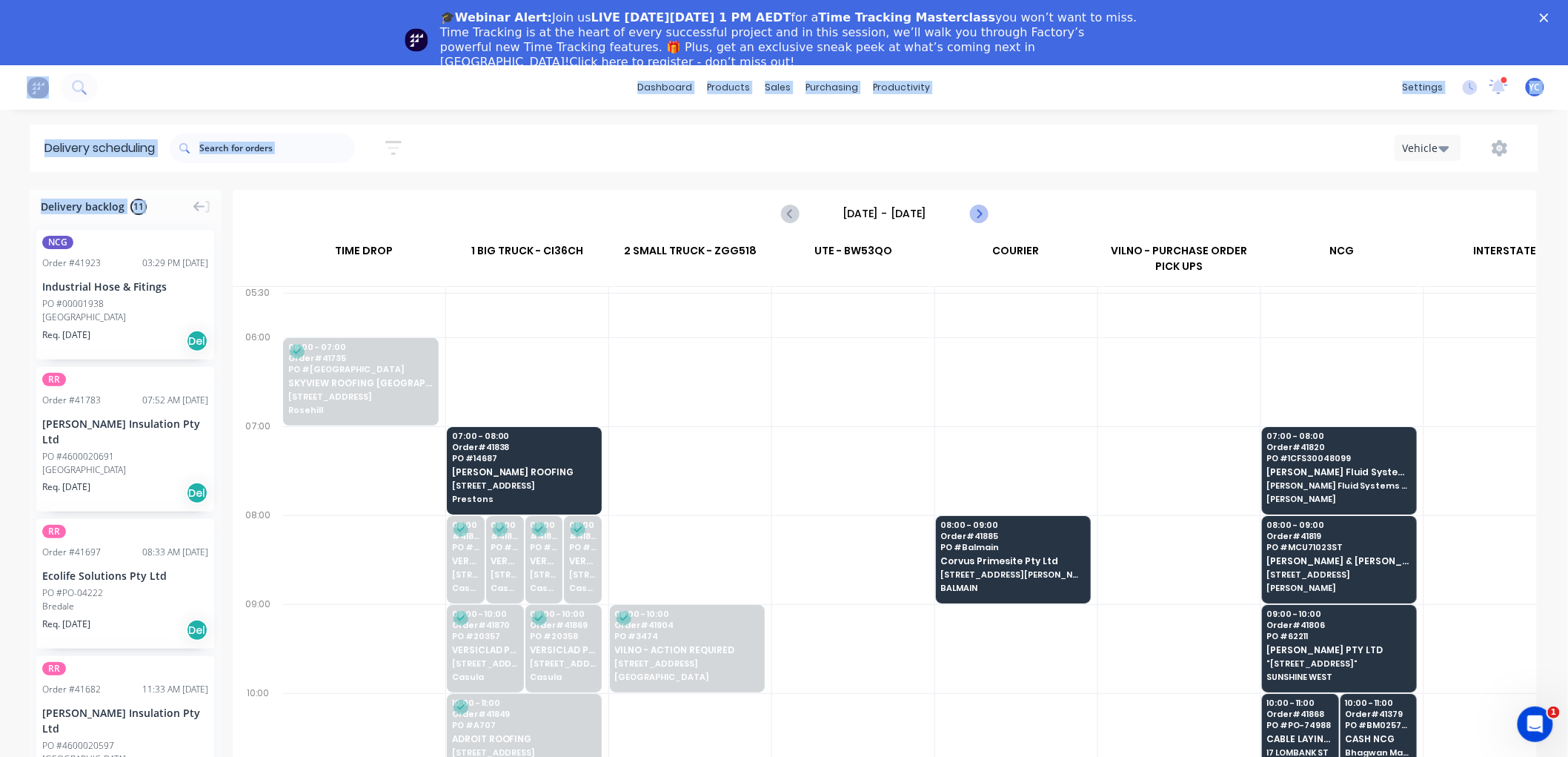
click at [975, 209] on icon "Next page" at bounding box center [978, 215] width 7 height 12
type input "[DATE] - [DATE]"
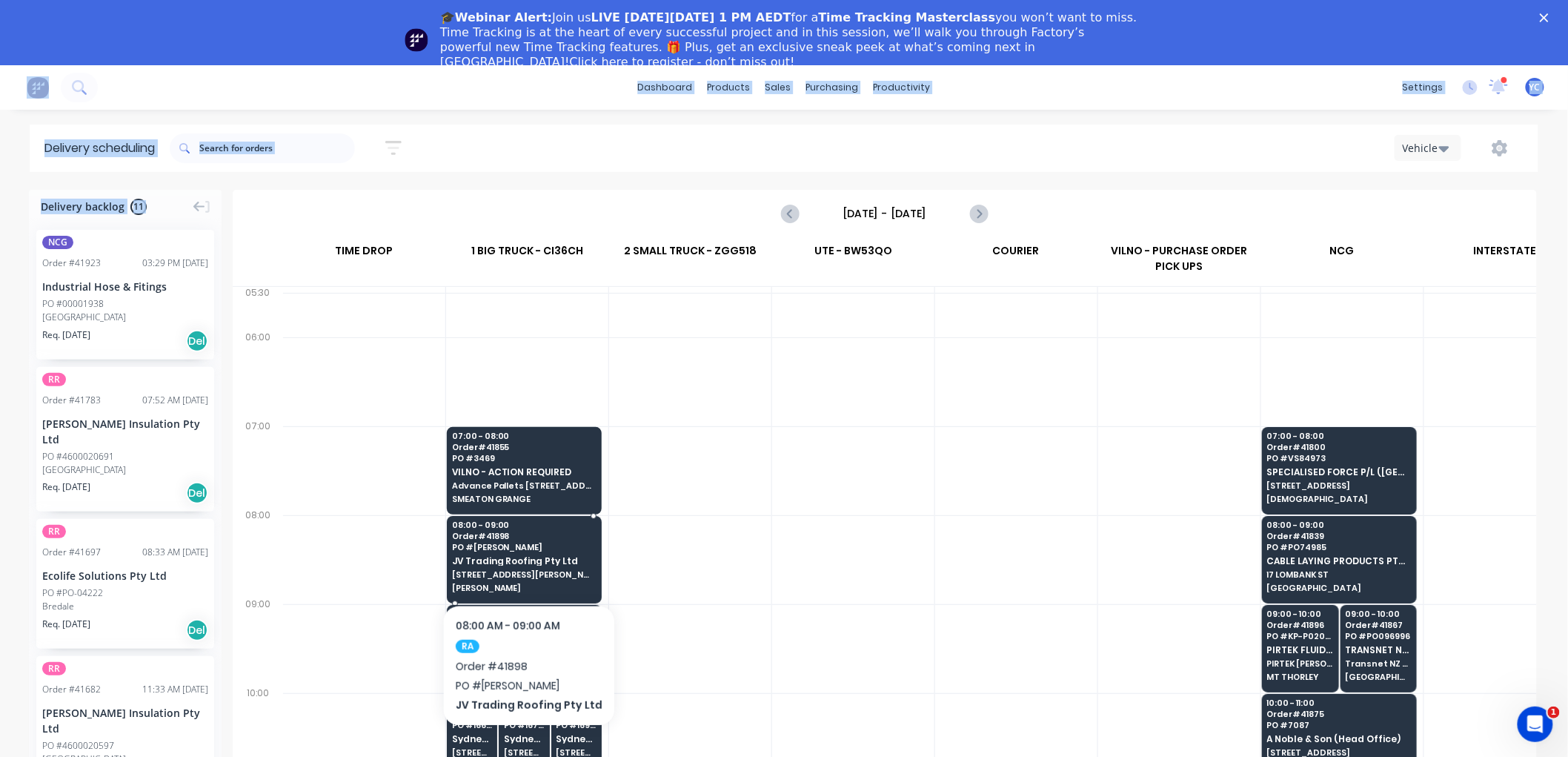
click at [559, 571] on span "[STREET_ADDRESS][PERSON_NAME]" at bounding box center [523, 575] width 144 height 9
click at [559, 570] on body "dashboard products sales purchasing productivity dashboard products Product Cat…" at bounding box center [784, 444] width 1568 height 757
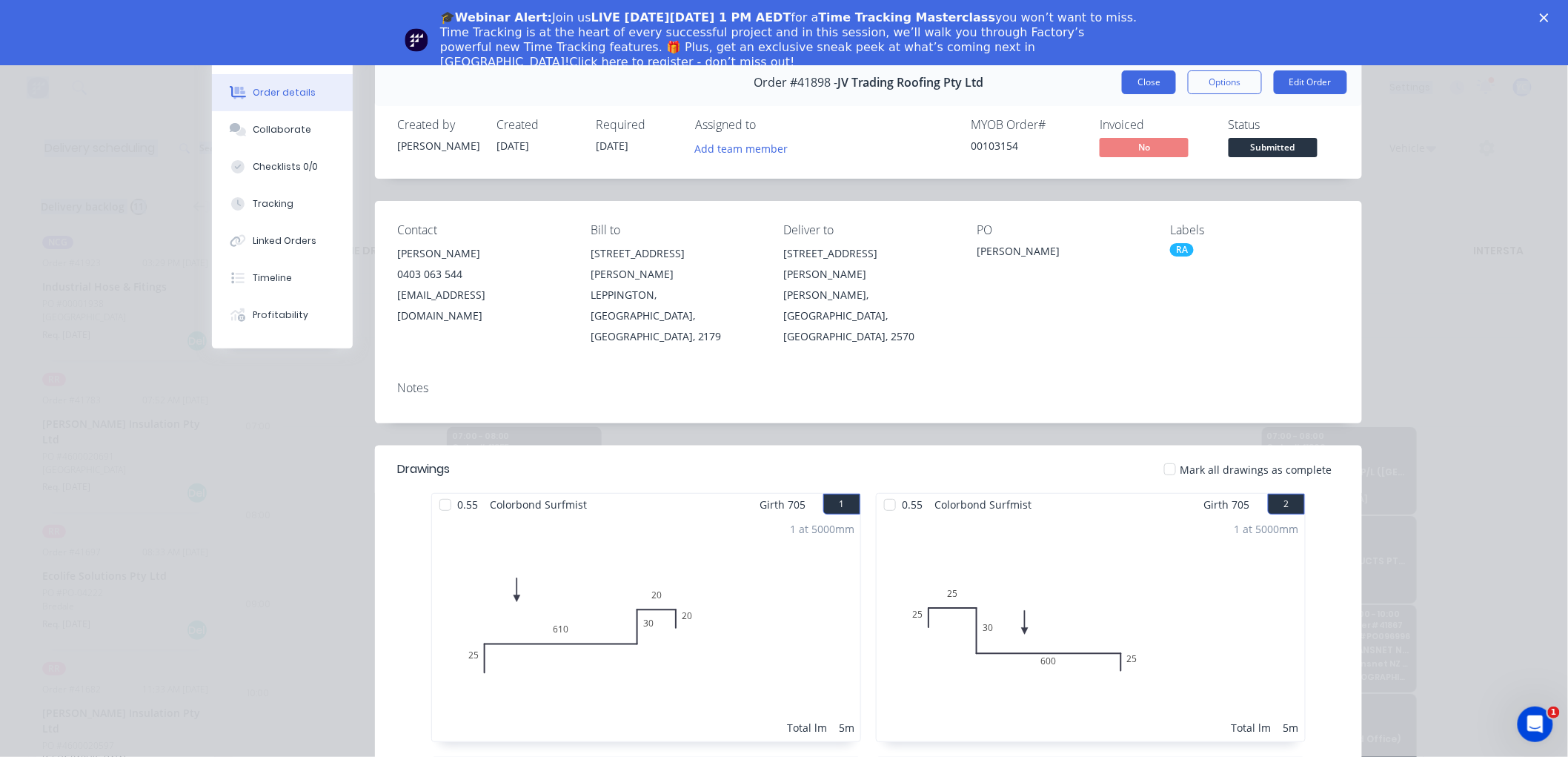
click at [1151, 81] on button "Close" at bounding box center [1149, 82] width 54 height 24
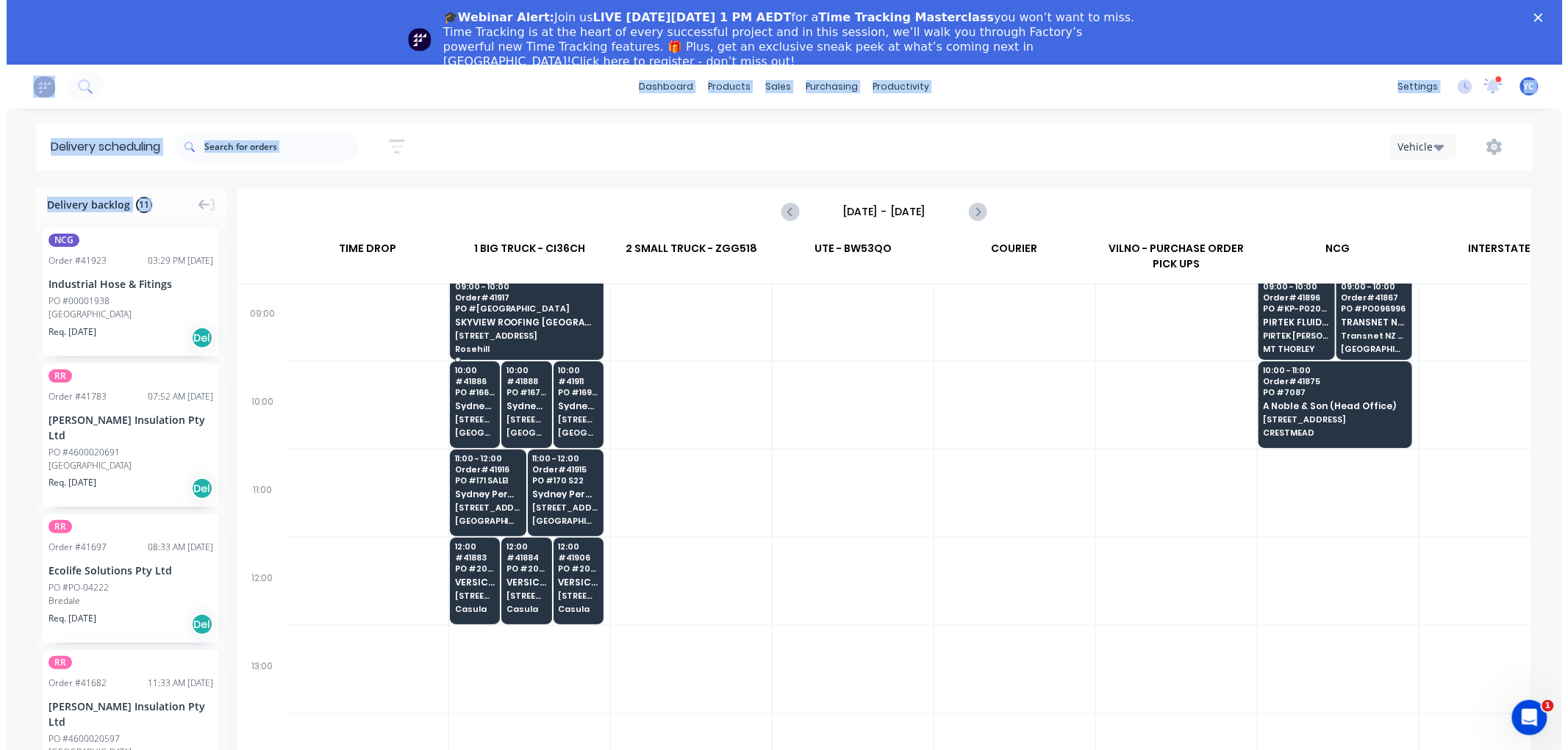
scroll to position [163, 1]
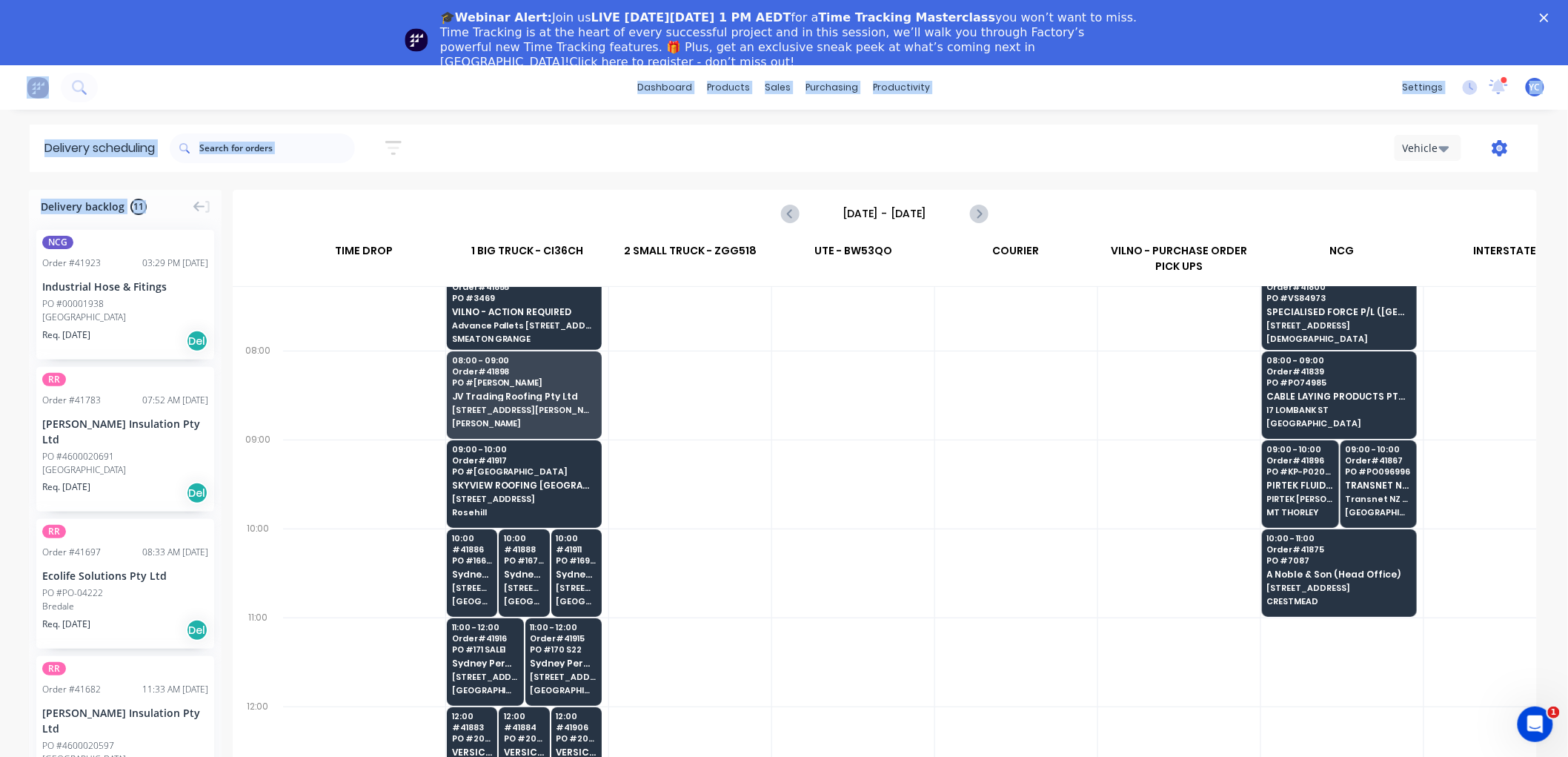
click at [1504, 141] on icon "button" at bounding box center [1499, 148] width 17 height 17
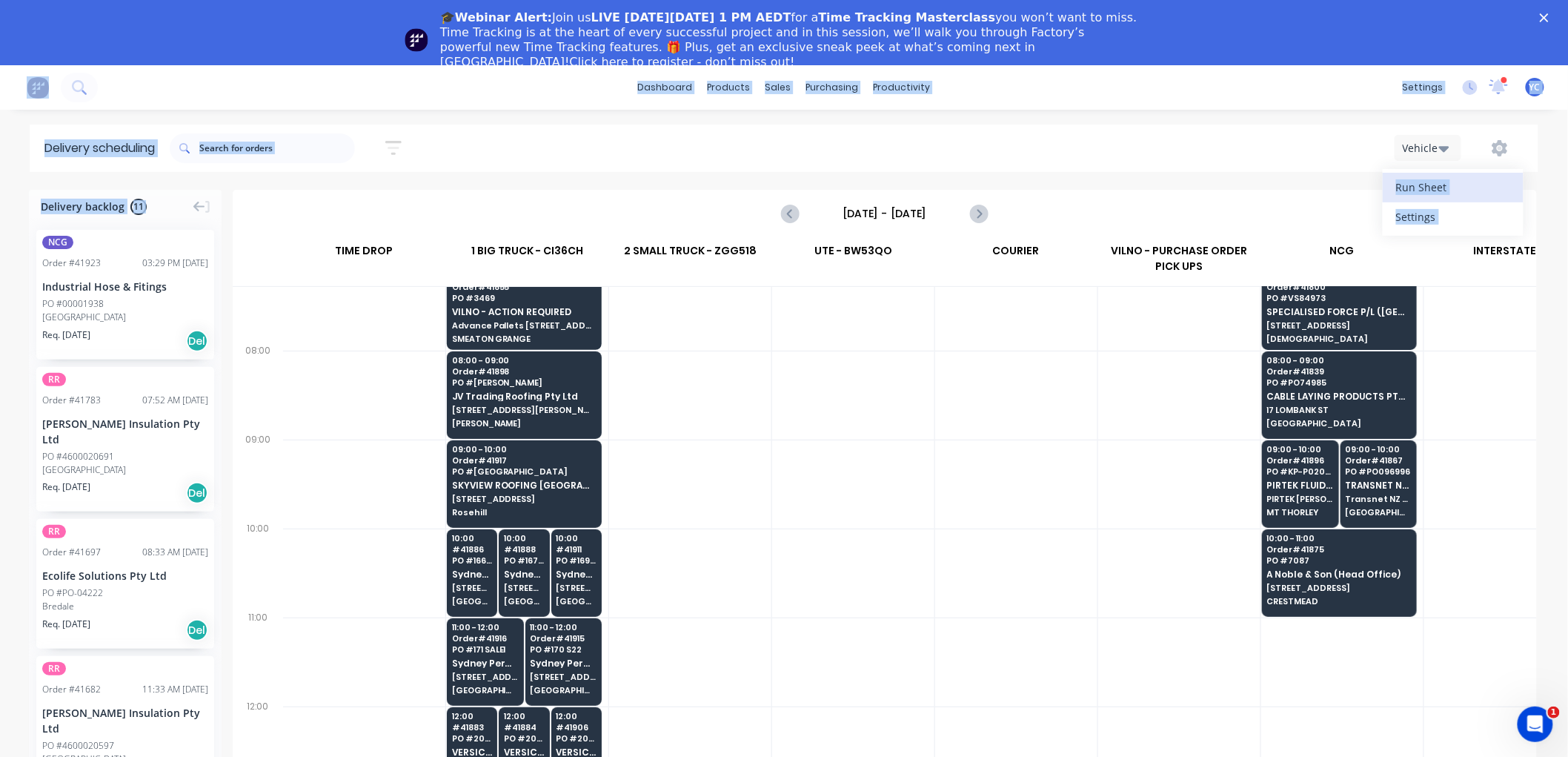
click at [1431, 184] on div "Run Sheet" at bounding box center [1453, 187] width 114 height 22
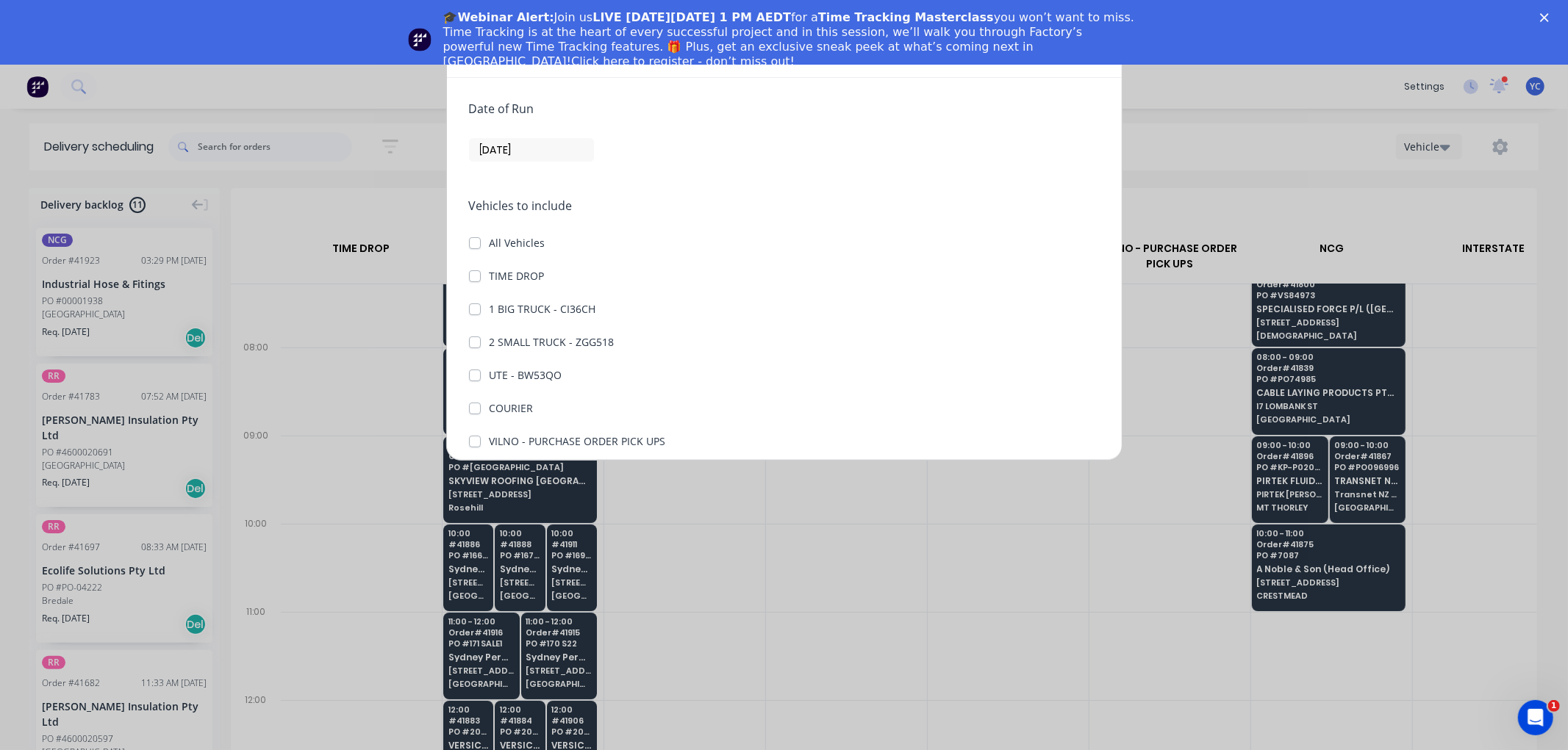
click at [490, 272] on label "TIME DROP" at bounding box center [517, 276] width 55 height 16
click at [478, 272] on DROP "TIME DROP" at bounding box center [475, 275] width 12 height 14
checkbox DROP "true"
click at [490, 303] on label "1 BIG TRUCK - CI36CH" at bounding box center [543, 309] width 107 height 16
click at [471, 303] on CI36CH "1 BIG TRUCK - CI36CH" at bounding box center [475, 308] width 12 height 14
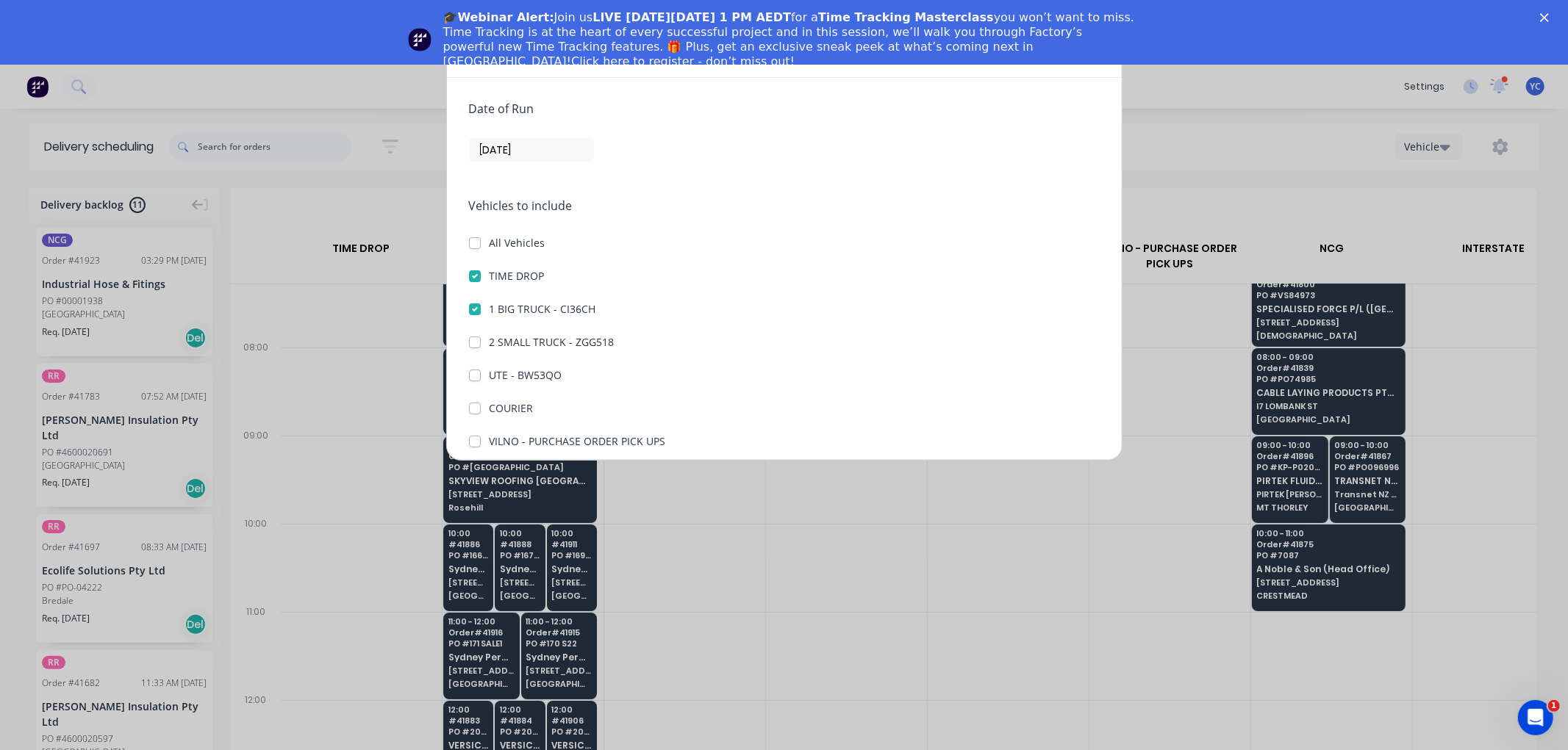
checkbox CI36CH "true"
click at [490, 405] on label "COURIER" at bounding box center [511, 408] width 44 height 16
click at [475, 405] on input "COURIER" at bounding box center [475, 407] width 12 height 14
checkbox input "true"
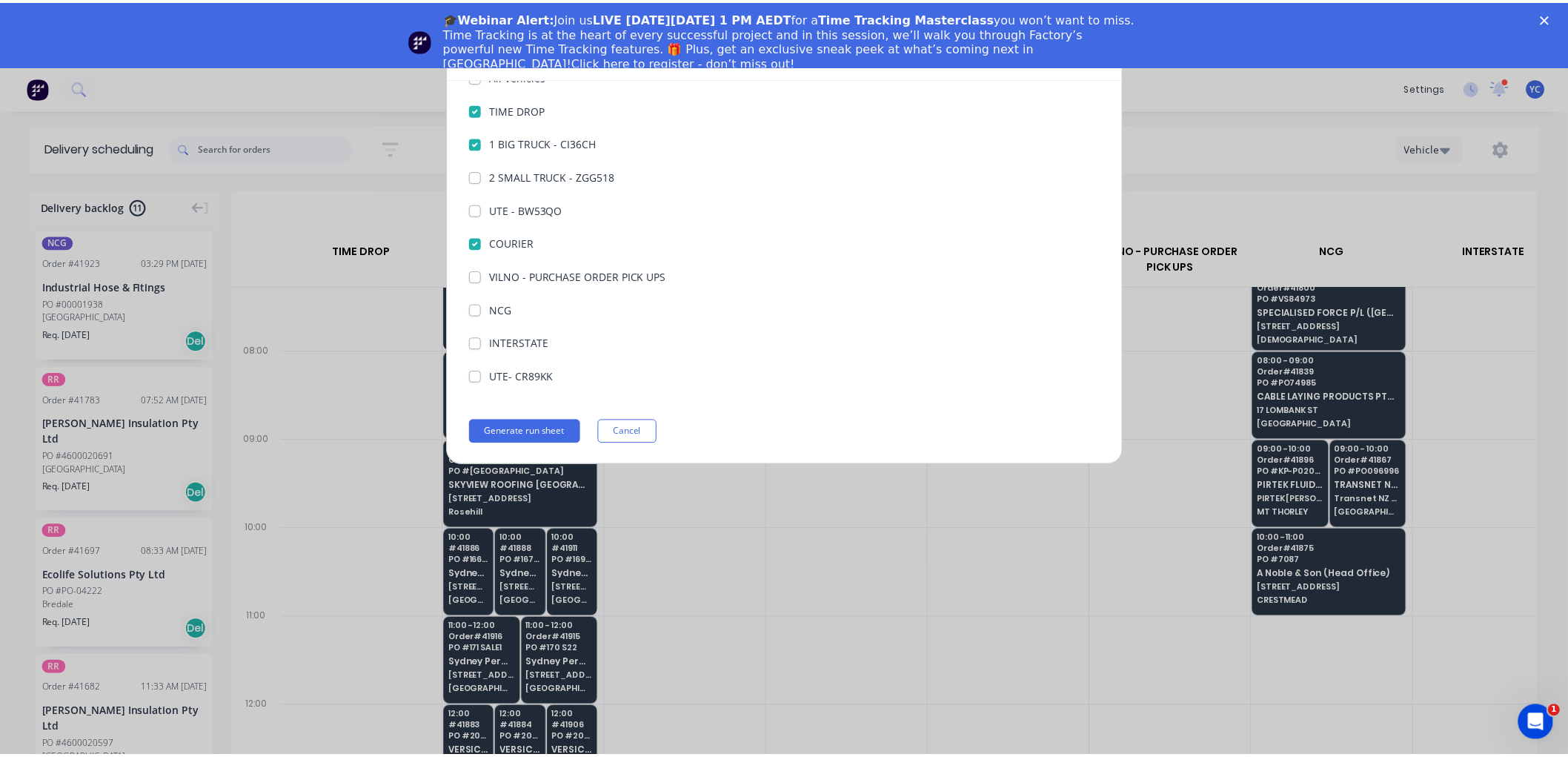
scroll to position [171, 0]
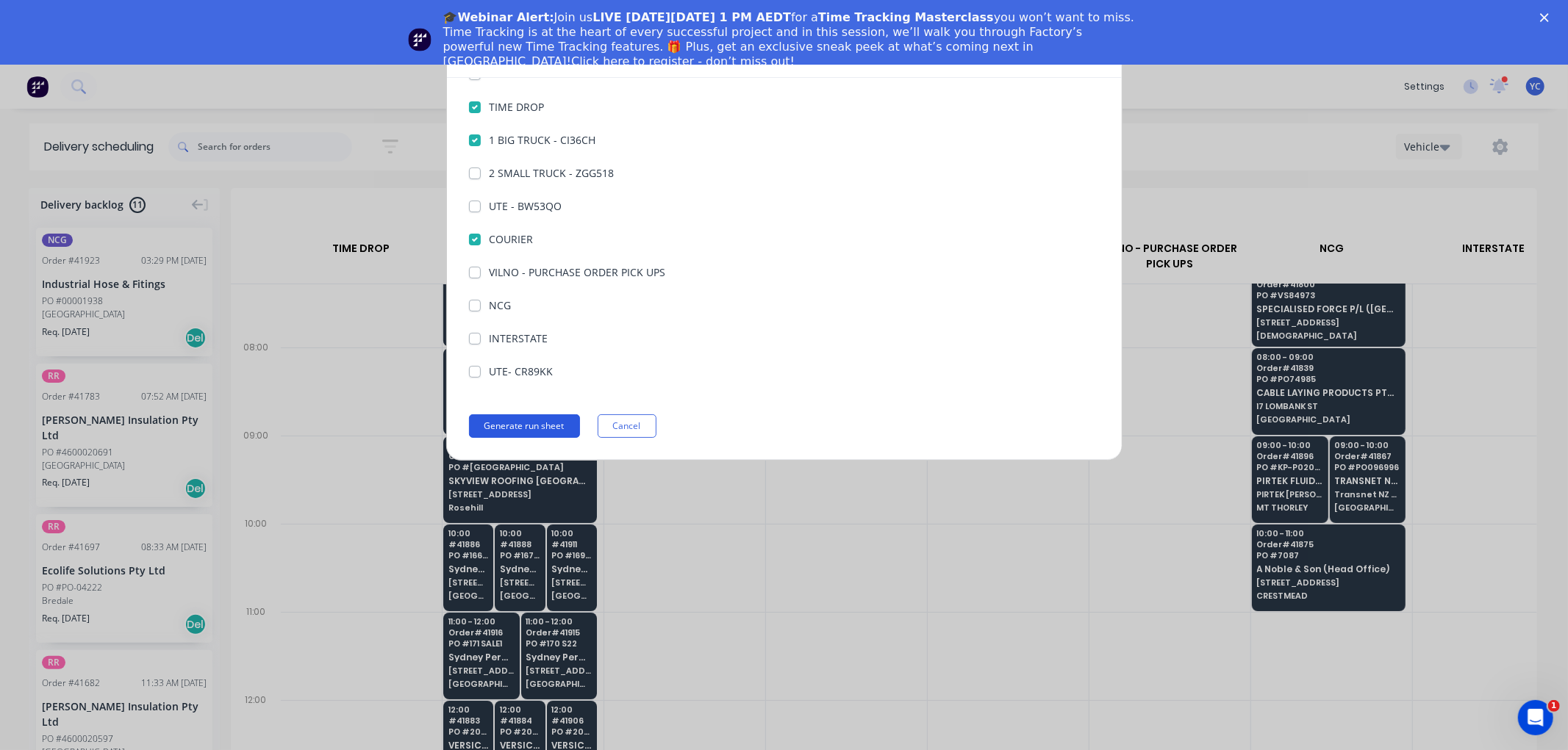
click at [544, 433] on button "Generate run sheet" at bounding box center [525, 426] width 111 height 23
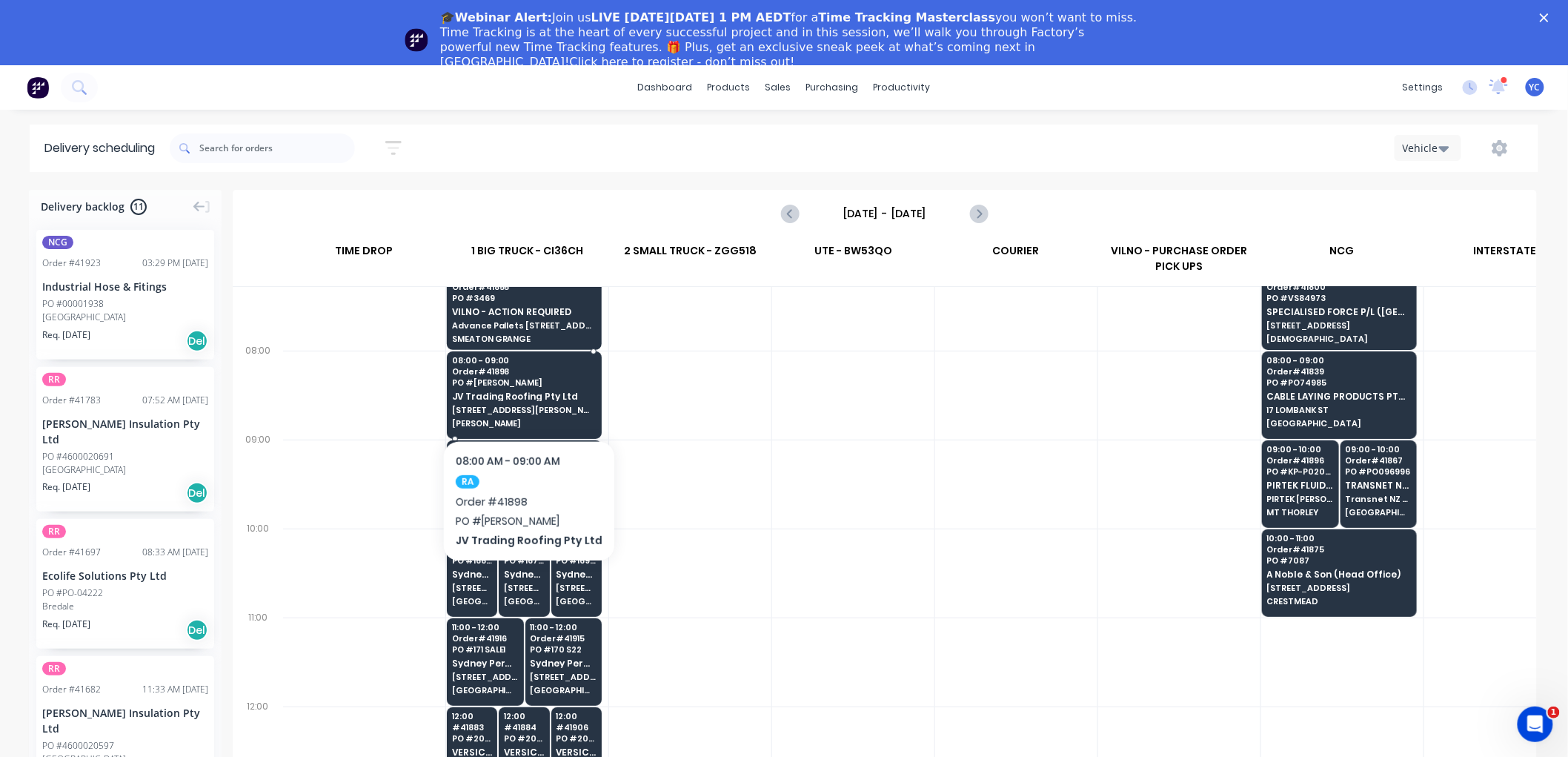
click at [495, 397] on span "JV Trading Roofing Pty Ltd" at bounding box center [523, 396] width 144 height 10
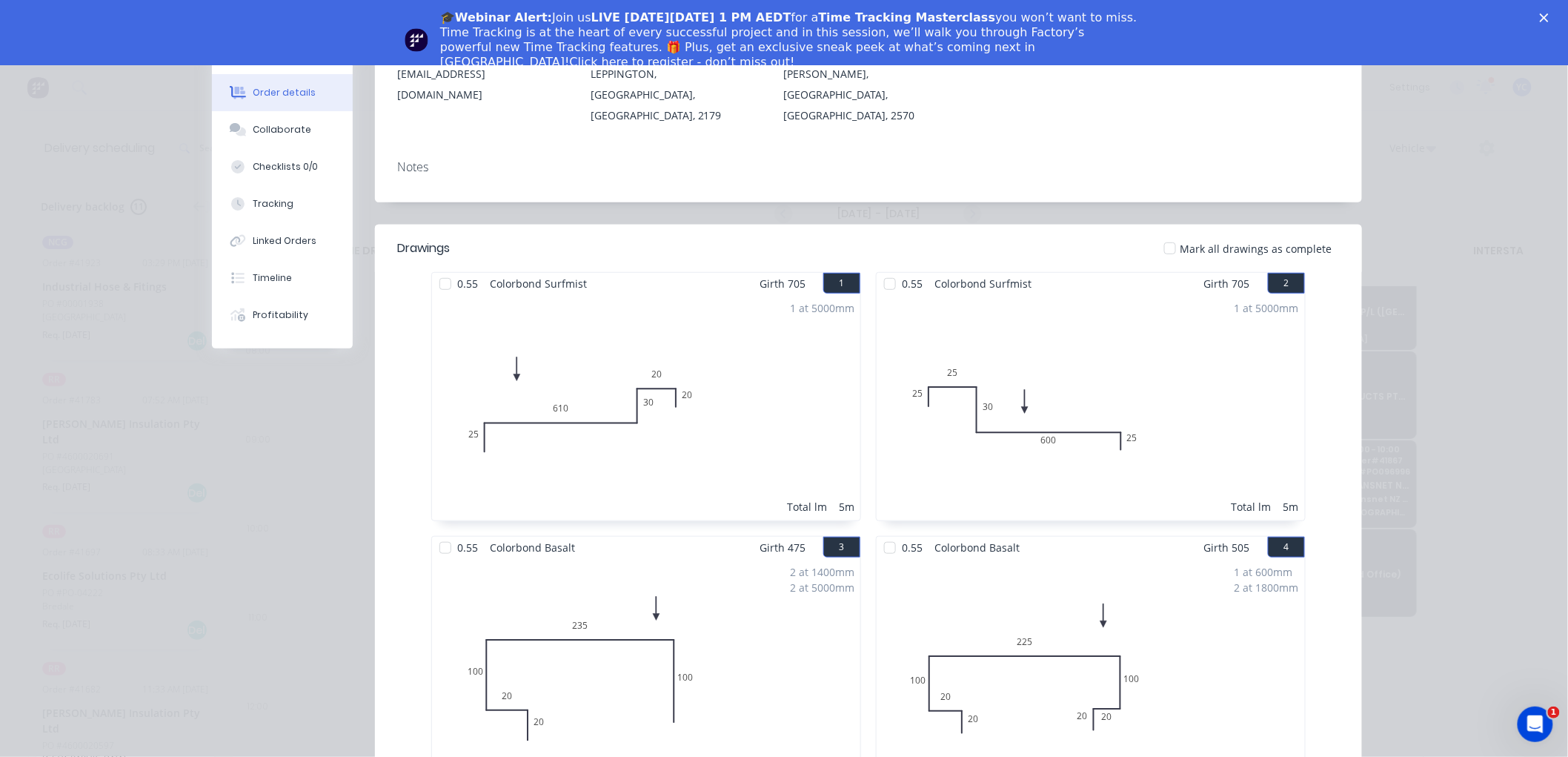
scroll to position [0, 0]
